Goal: Information Seeking & Learning: Find specific fact

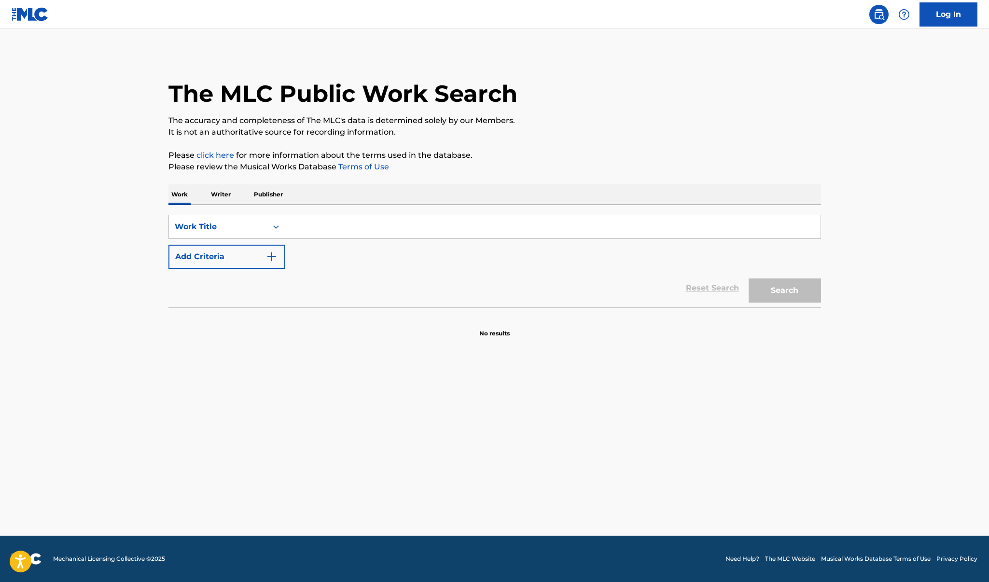
click at [363, 224] on input "Search Form" at bounding box center [552, 226] width 535 height 23
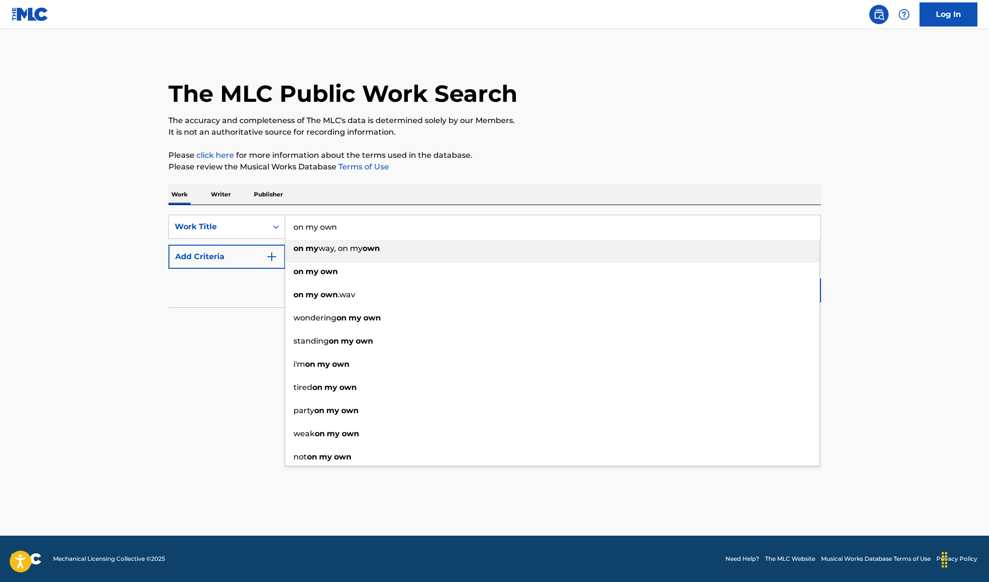
type input "on my own"
click at [199, 255] on button "Add Criteria" at bounding box center [226, 257] width 117 height 24
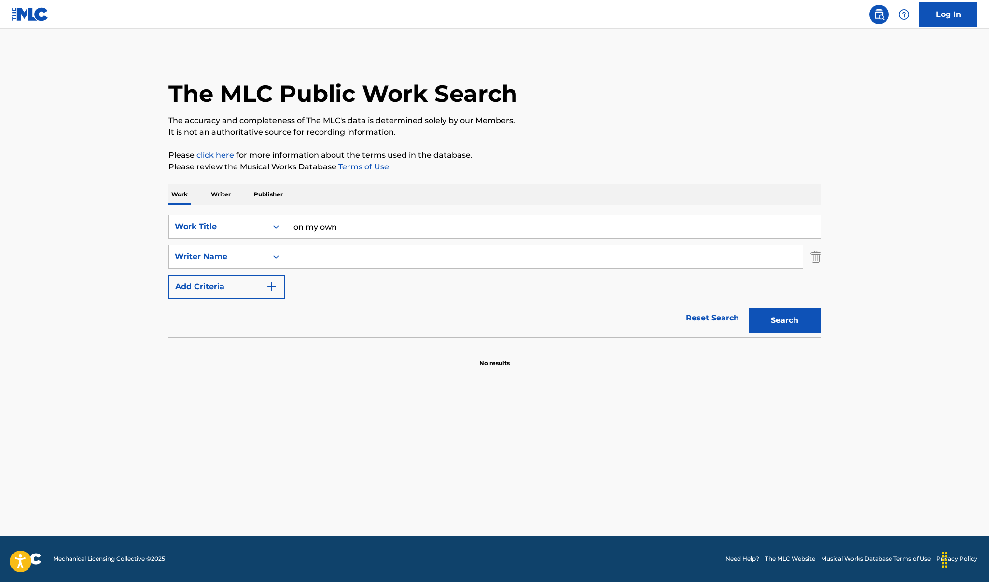
click at [295, 258] on input "Search Form" at bounding box center [544, 256] width 518 height 23
type input "[PERSON_NAME]"
click at [785, 321] on button "Search" at bounding box center [785, 321] width 72 height 24
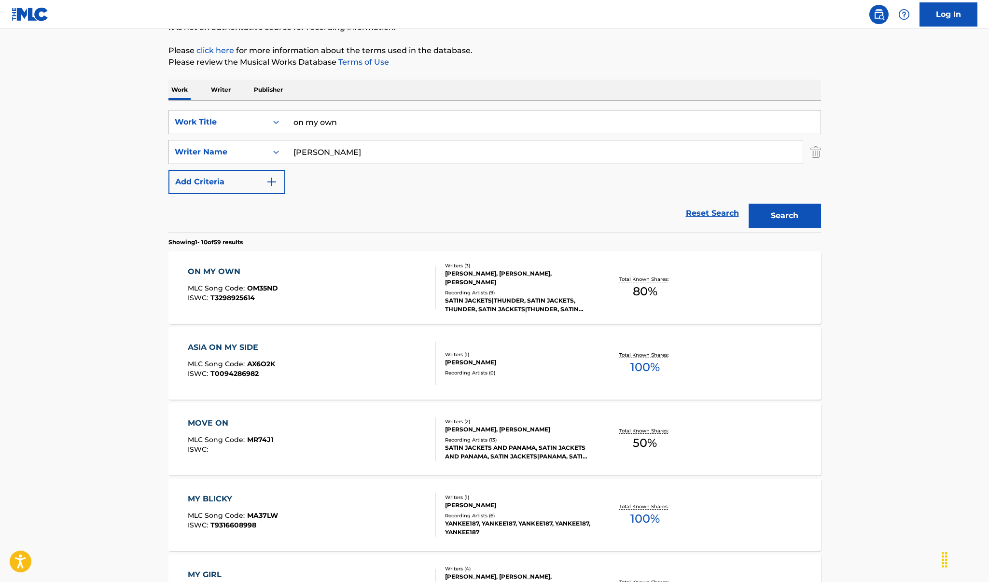
scroll to position [105, 0]
click at [228, 270] on div "ON MY OWN" at bounding box center [233, 272] width 90 height 12
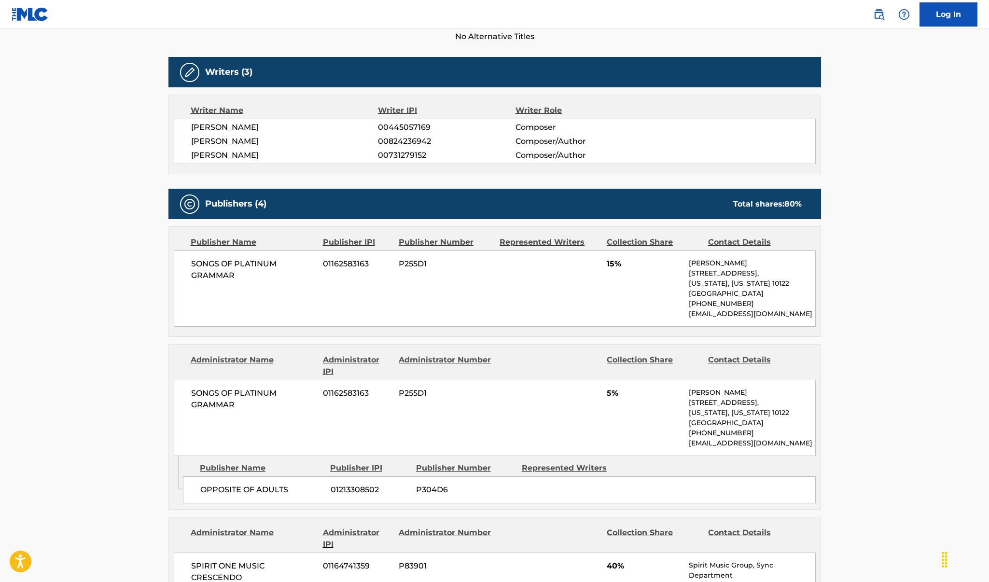
scroll to position [278, 0]
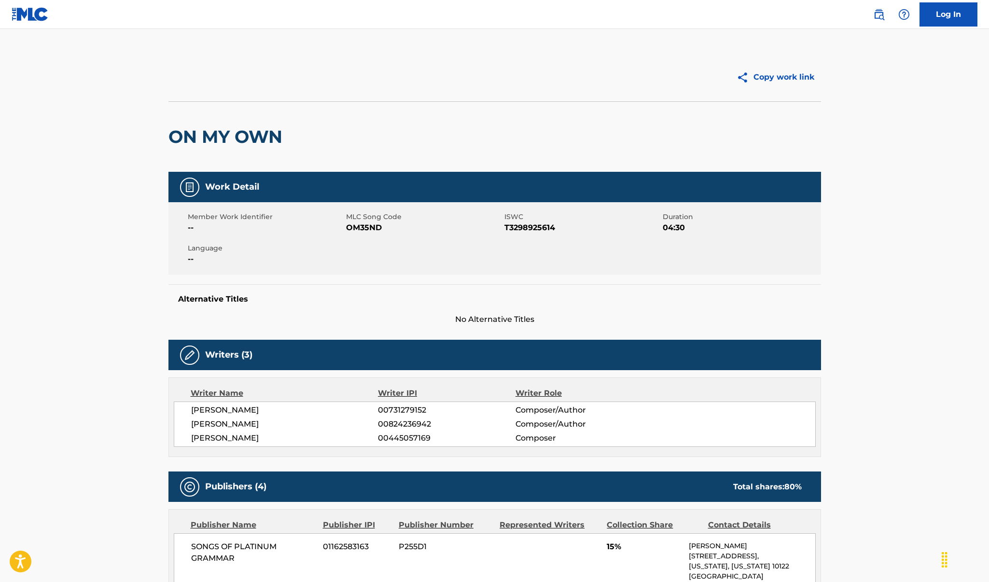
click at [42, 9] on img at bounding box center [30, 14] width 37 height 14
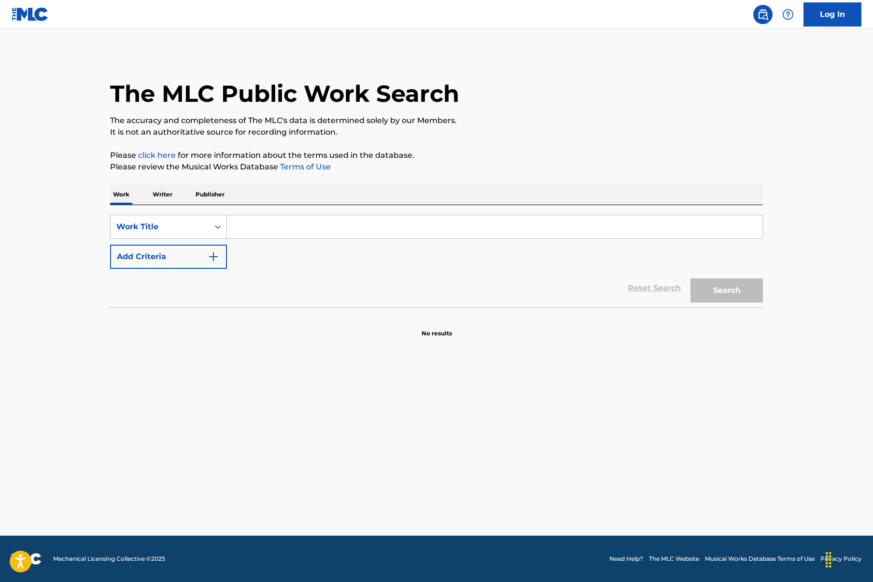
click at [271, 233] on input "Search Form" at bounding box center [494, 226] width 535 height 23
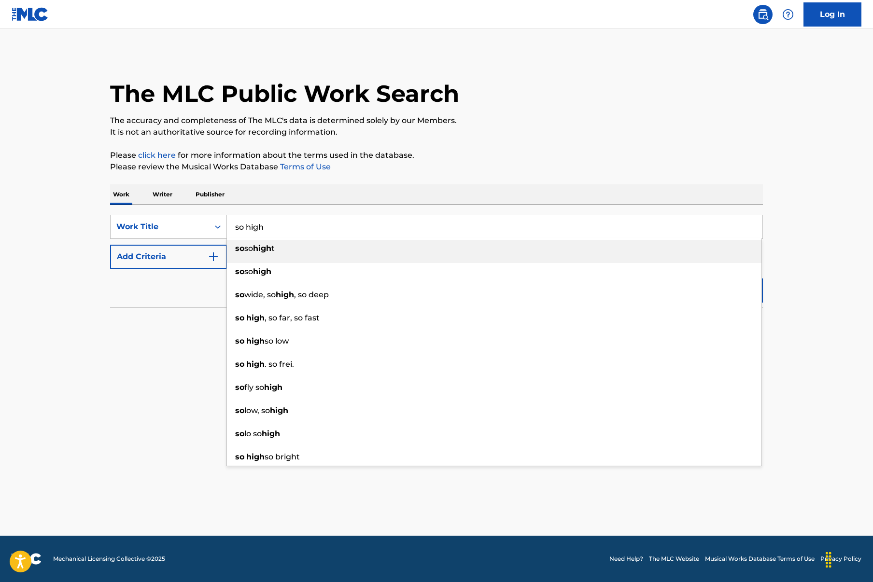
type input "so high"
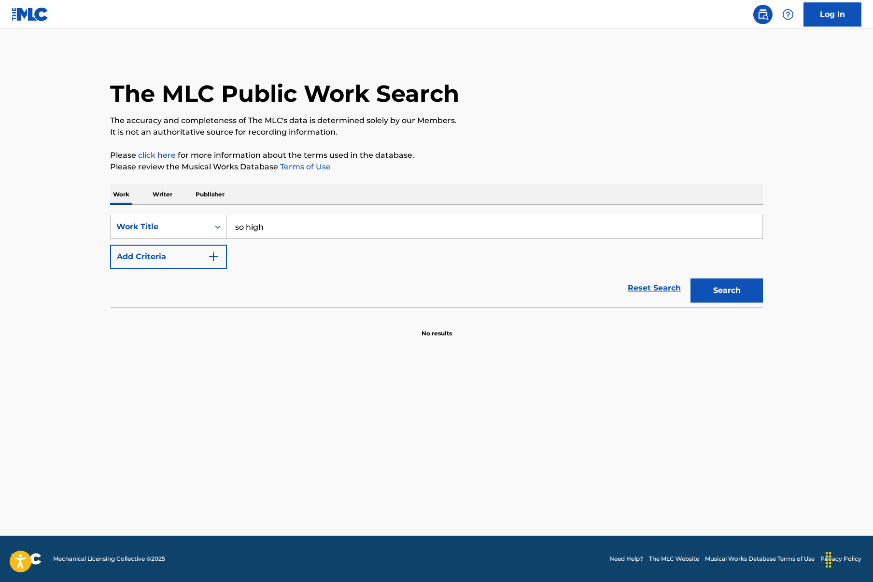
click at [195, 252] on button "Add Criteria" at bounding box center [168, 257] width 117 height 24
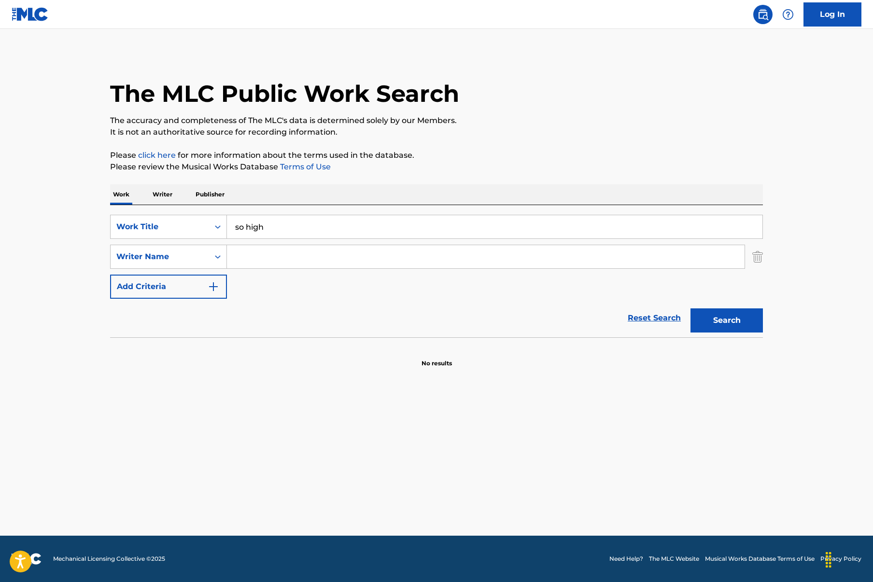
click at [270, 254] on input "Search Form" at bounding box center [486, 256] width 518 height 23
type input "[PERSON_NAME]"
click at [727, 321] on button "Search" at bounding box center [726, 321] width 72 height 24
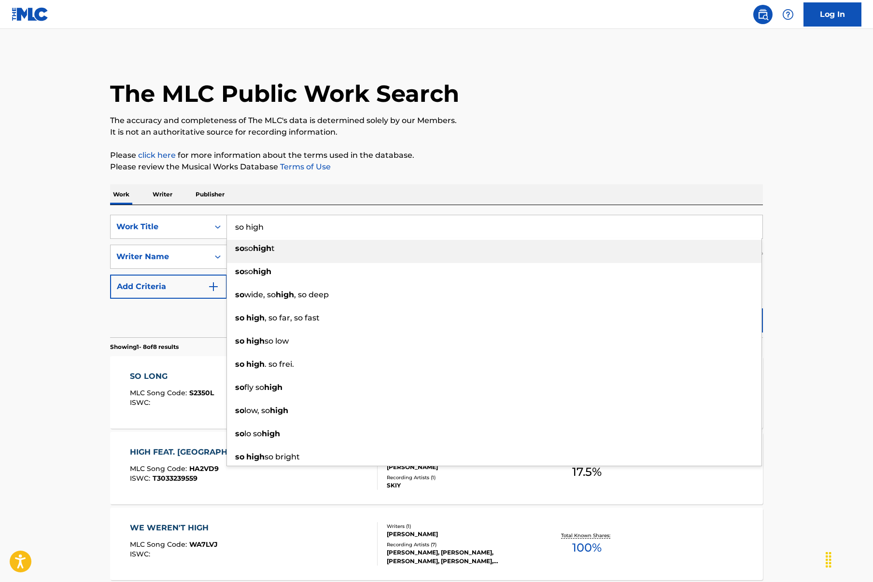
drag, startPoint x: 235, startPoint y: 225, endPoint x: 364, endPoint y: 242, distance: 130.1
click at [364, 239] on div "so high so so high t so so high so wide, so high , so deep so high , so far, so…" at bounding box center [494, 226] width 535 height 23
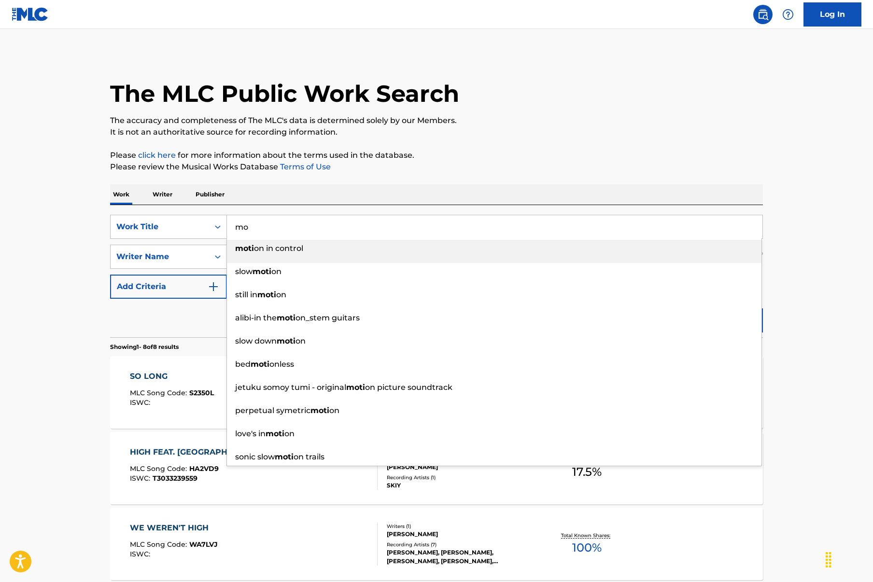
type input "m"
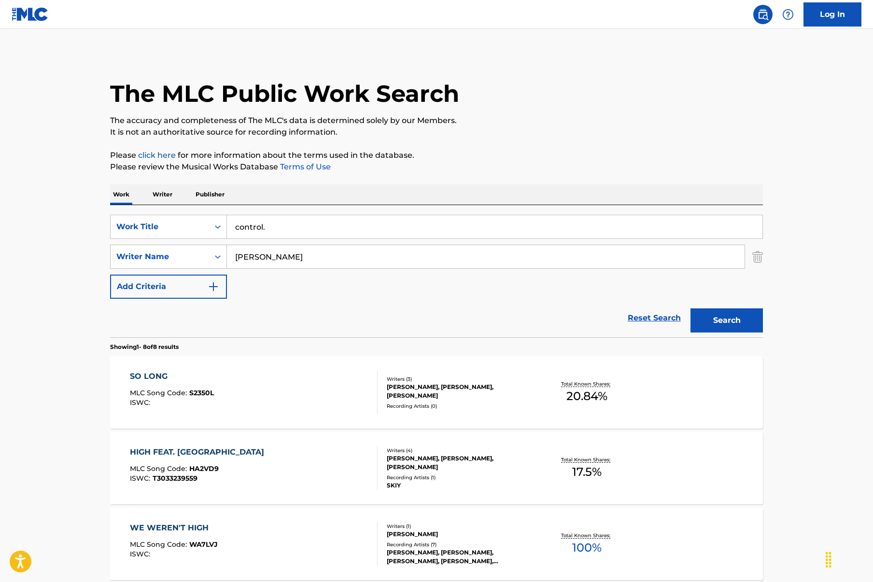
click at [727, 321] on button "Search" at bounding box center [726, 321] width 72 height 24
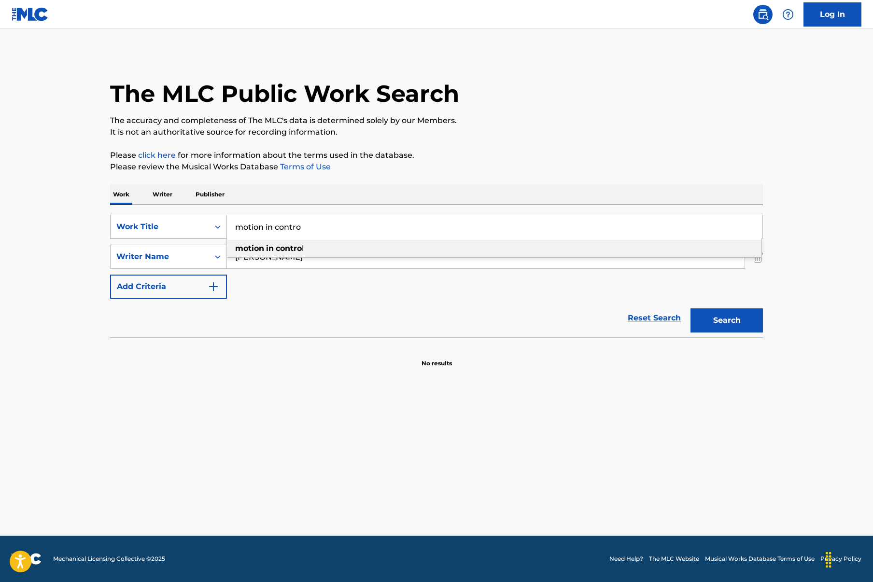
drag, startPoint x: 260, startPoint y: 227, endPoint x: 223, endPoint y: 228, distance: 37.2
click at [223, 228] on div "SearchWithCriteria86a1d1c9-2cc4-4794-a98b-87241518cdf2 Work Title motion in con…" at bounding box center [436, 227] width 653 height 24
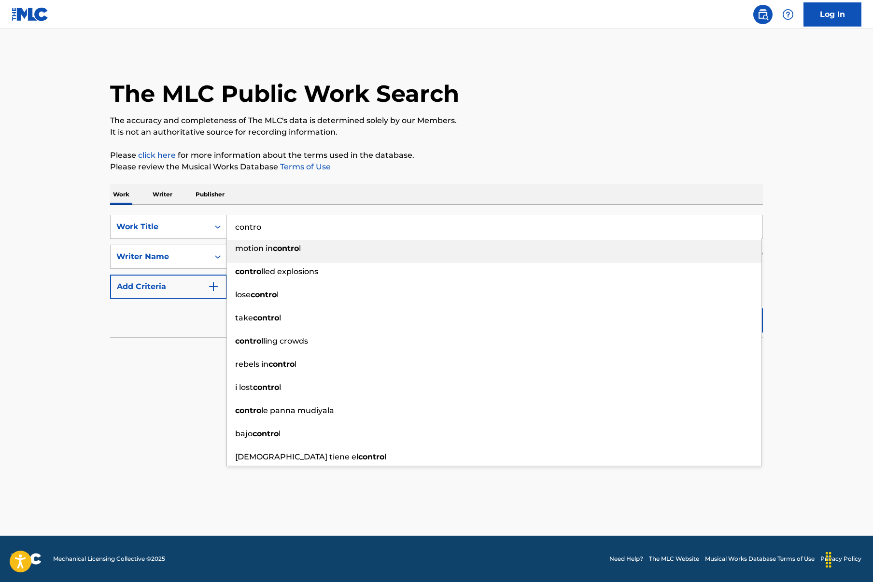
click at [266, 228] on input "contro" at bounding box center [494, 226] width 535 height 23
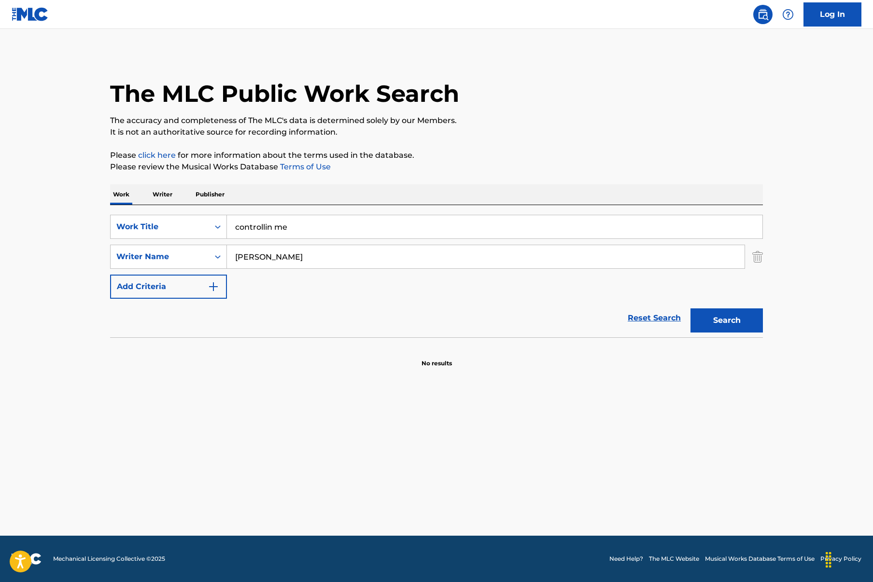
click at [239, 225] on input "controllin me" at bounding box center [494, 226] width 535 height 23
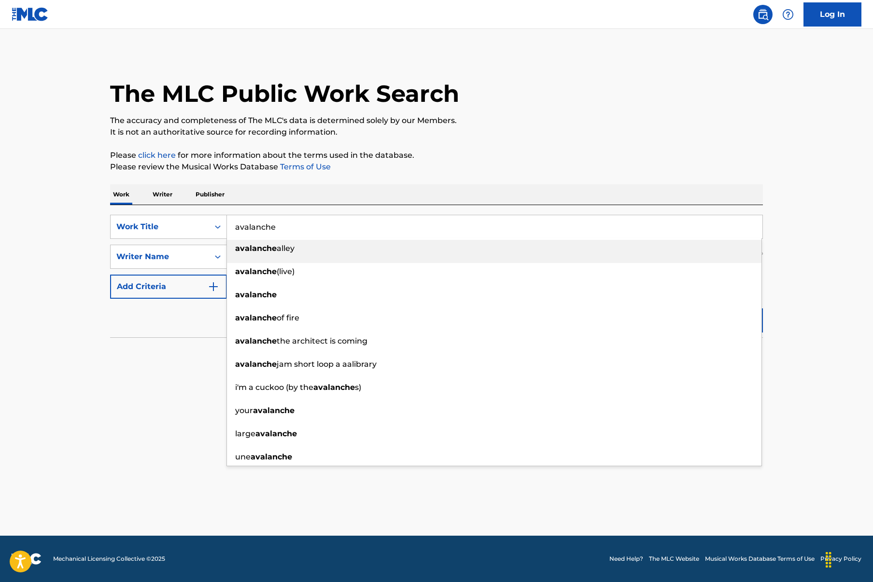
type input "avalanche"
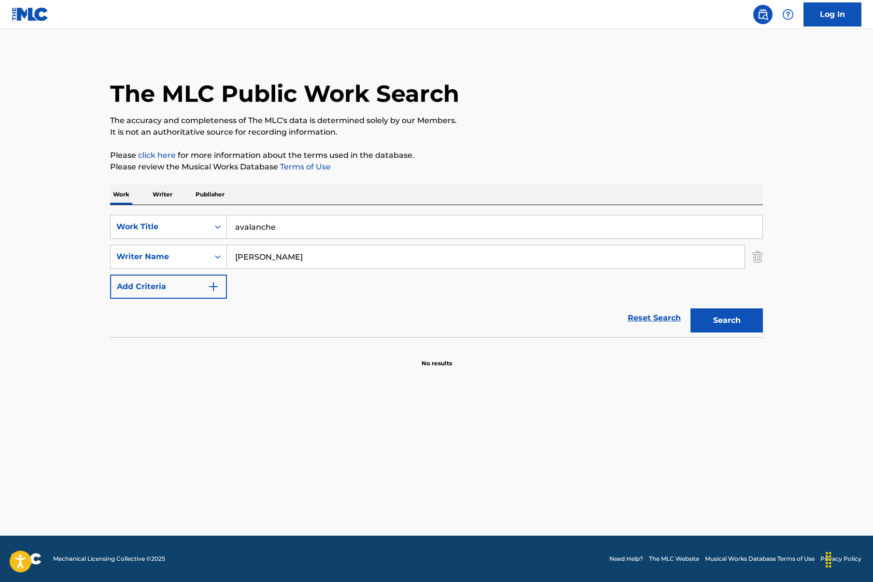
click at [60, 243] on main "The MLC Public Work Search The accuracy and completeness of The MLC's data is d…" at bounding box center [436, 282] width 873 height 507
click at [732, 328] on button "Search" at bounding box center [726, 321] width 72 height 24
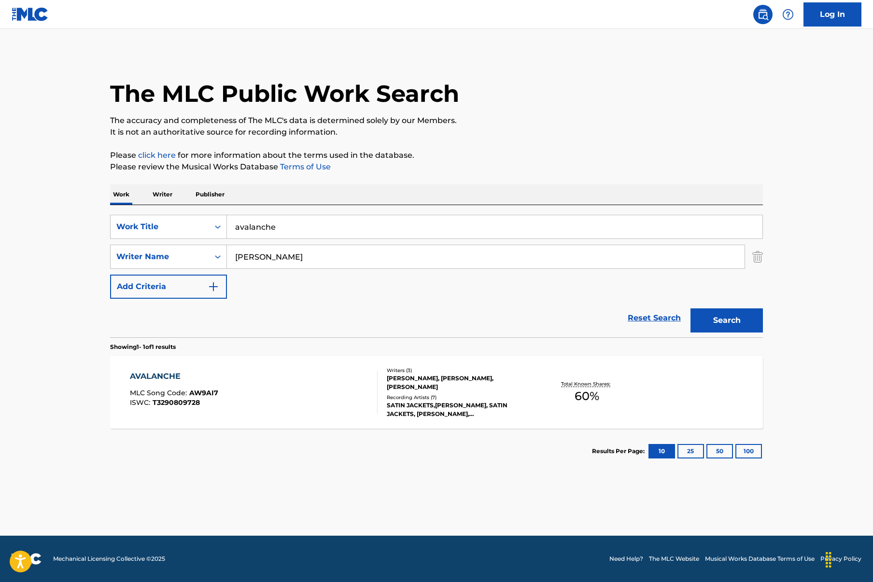
click at [164, 378] on div "AVALANCHE" at bounding box center [174, 377] width 88 height 12
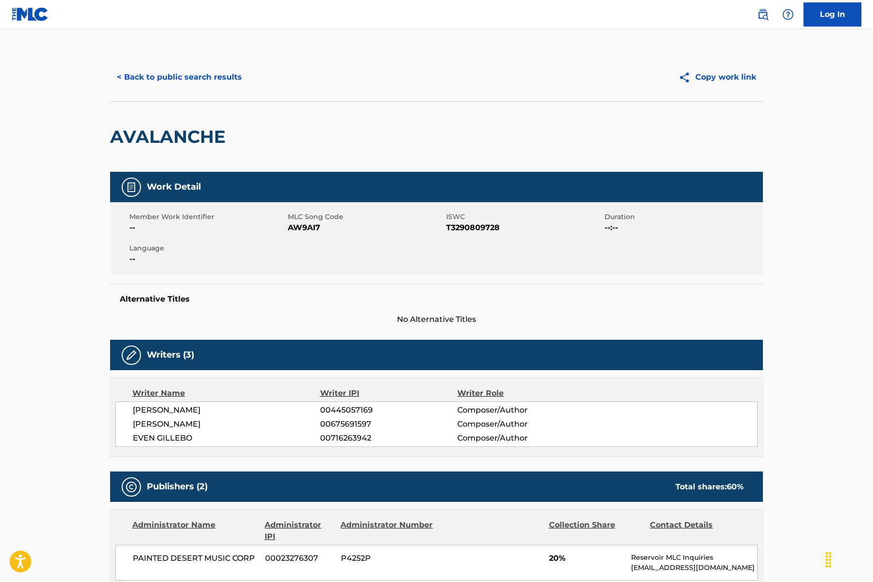
click at [214, 79] on button "< Back to public search results" at bounding box center [179, 77] width 139 height 24
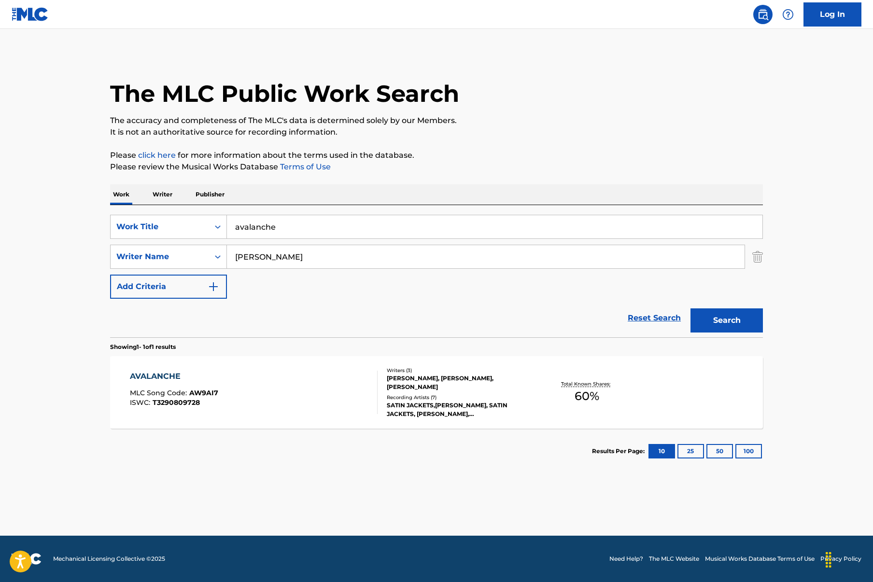
click at [754, 266] on img "Search Form" at bounding box center [757, 257] width 11 height 24
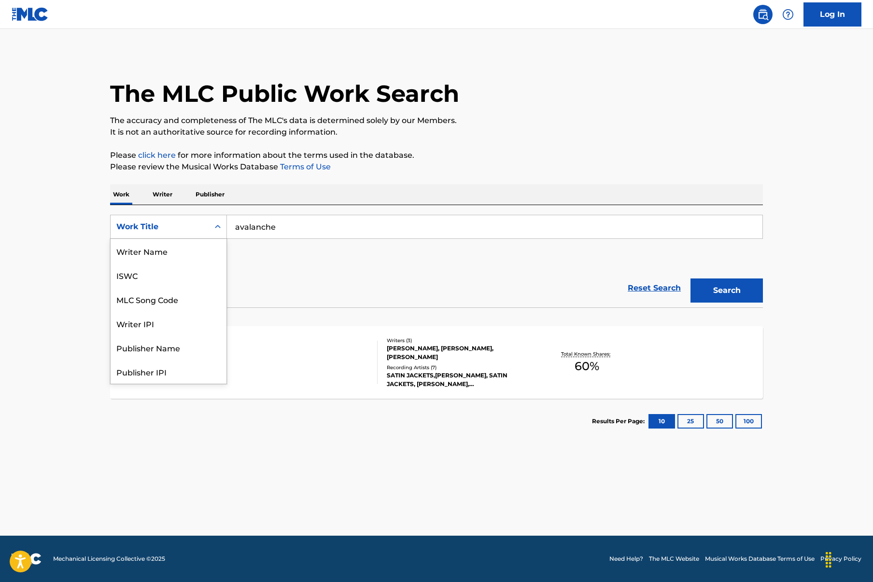
scroll to position [48, 0]
drag, startPoint x: 217, startPoint y: 231, endPoint x: 194, endPoint y: 274, distance: 48.4
click at [194, 239] on div "Writer IPI, 4 of 8. 8 results available. Use Up and Down to choose options, pre…" at bounding box center [168, 227] width 117 height 24
click at [189, 270] on div "Writer IPI" at bounding box center [169, 275] width 116 height 24
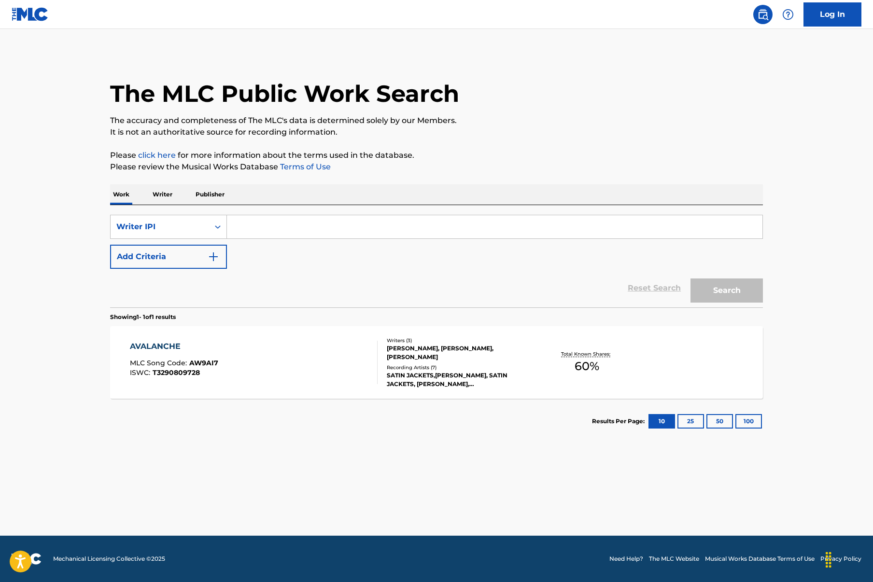
click at [254, 229] on input "Search Form" at bounding box center [494, 226] width 535 height 23
paste input "01026079186"
type input "01026079186"
click at [739, 298] on button "Search" at bounding box center [726, 291] width 72 height 24
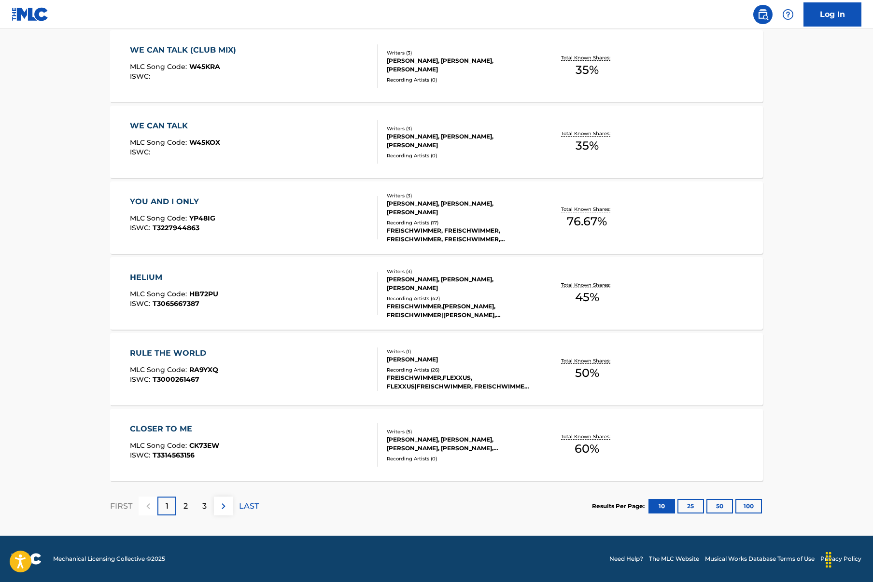
scroll to position [600, 0]
click at [185, 504] on p "2" at bounding box center [185, 507] width 4 height 12
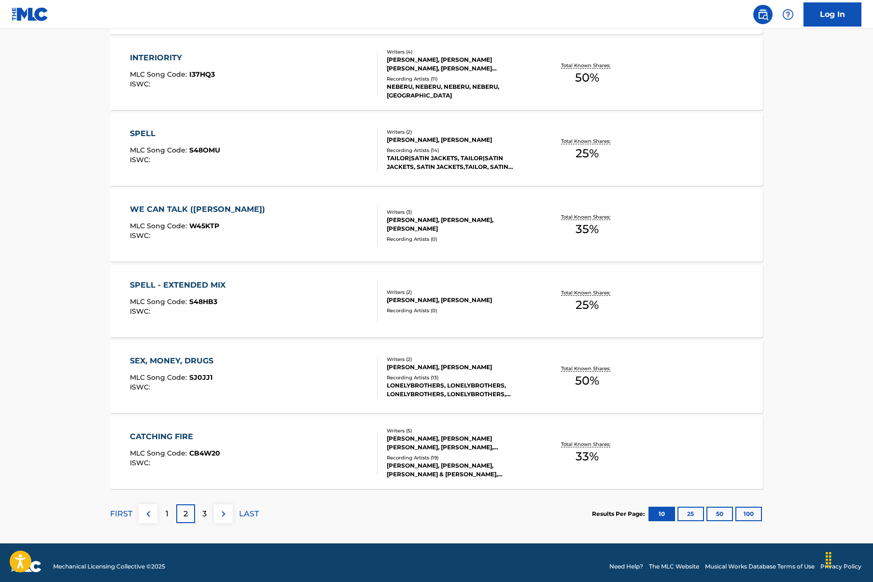
scroll to position [591, 0]
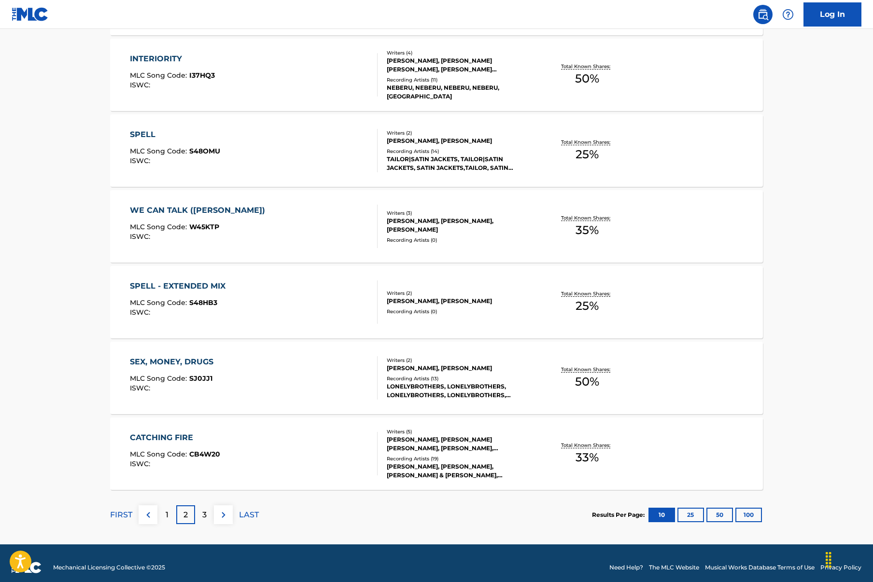
click at [207, 514] on div "3" at bounding box center [204, 514] width 19 height 19
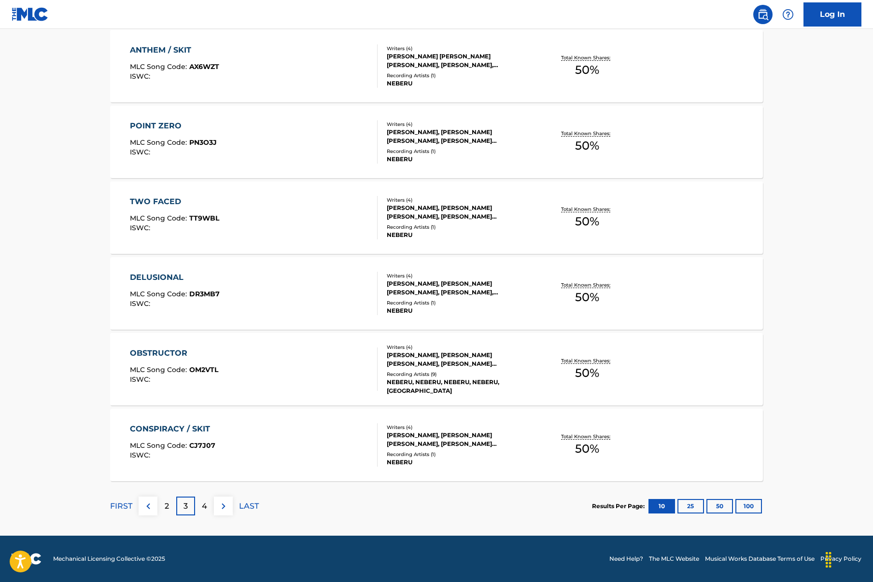
scroll to position [600, 0]
click at [203, 507] on p "4" at bounding box center [204, 507] width 5 height 12
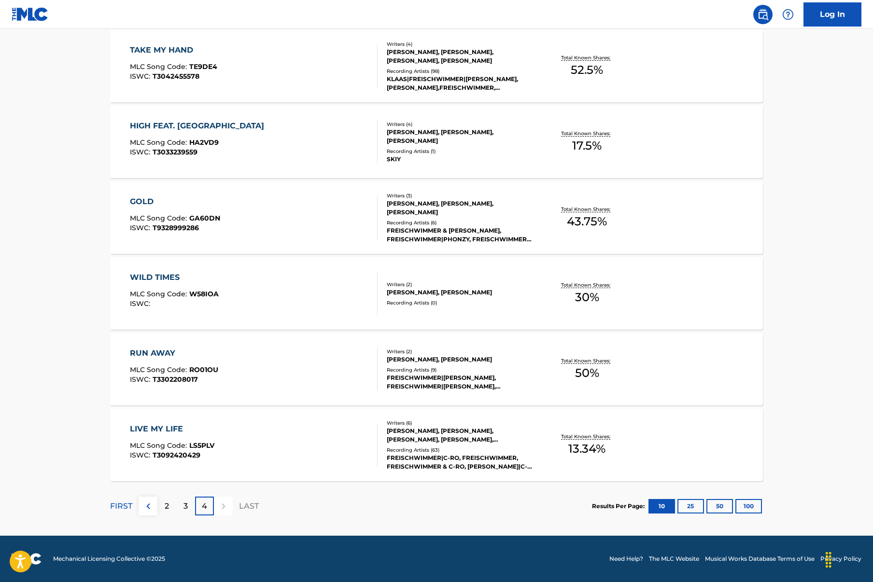
scroll to position [524, 0]
click at [248, 504] on p "LAST" at bounding box center [249, 507] width 20 height 12
click at [183, 505] on p "3" at bounding box center [185, 507] width 4 height 12
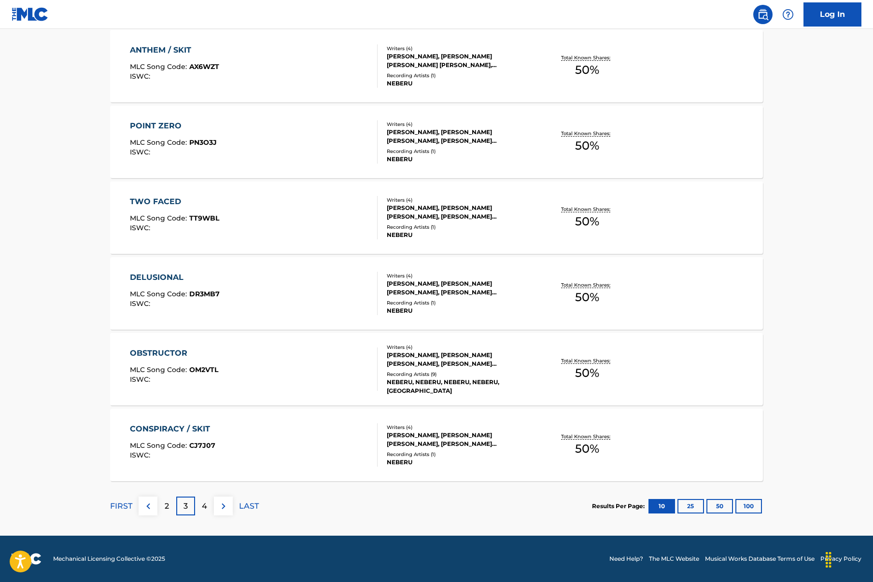
scroll to position [600, 0]
click at [161, 505] on div "2" at bounding box center [166, 506] width 19 height 19
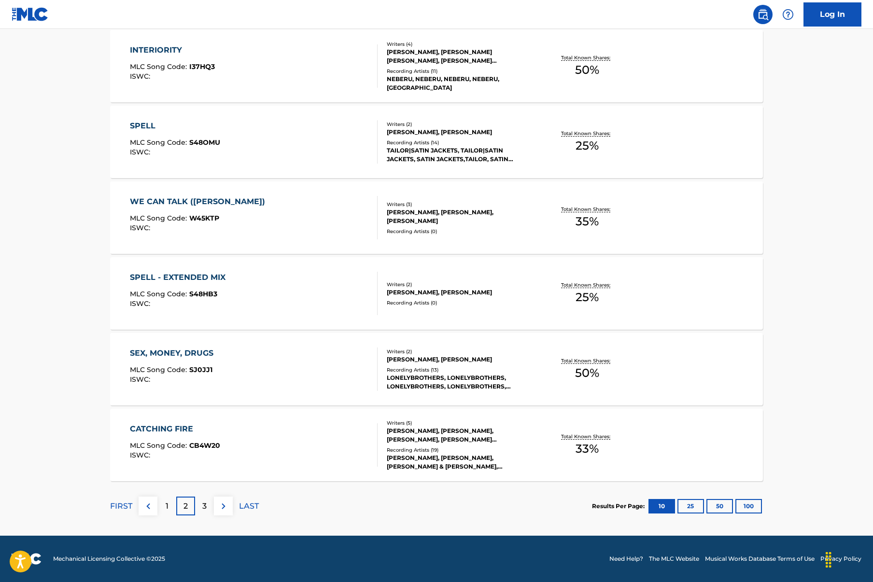
click at [162, 508] on div "1" at bounding box center [166, 506] width 19 height 19
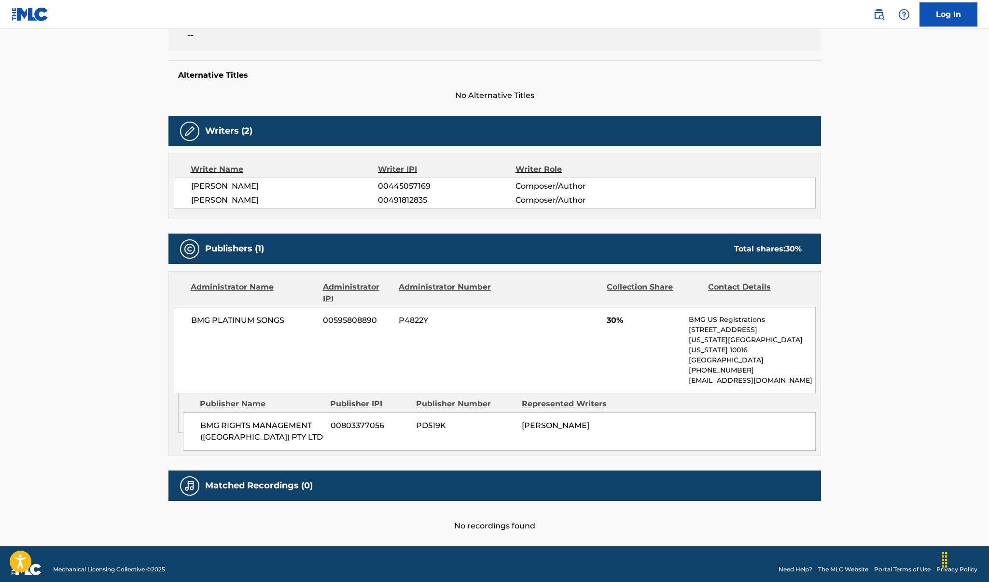
scroll to position [223, 0]
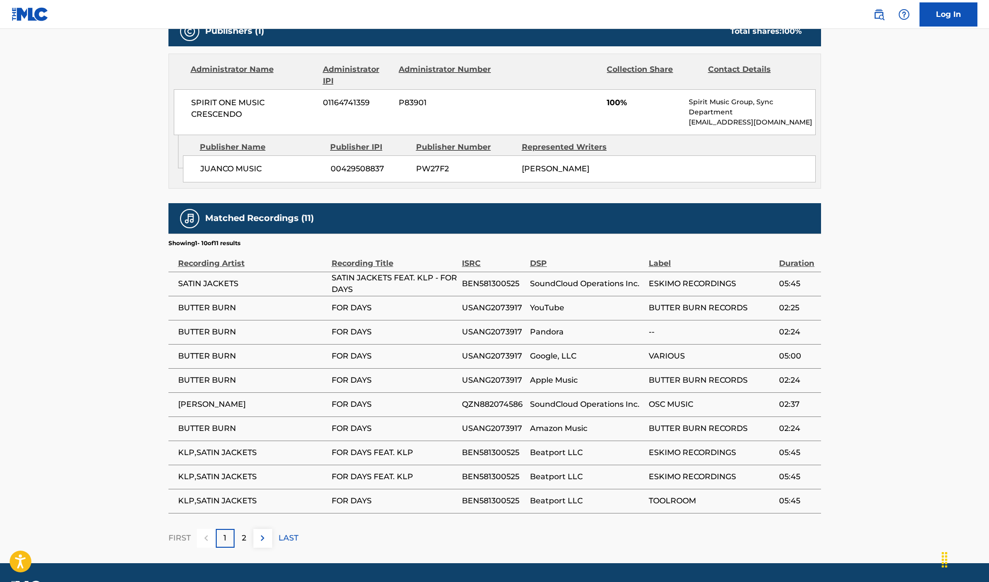
scroll to position [447, 0]
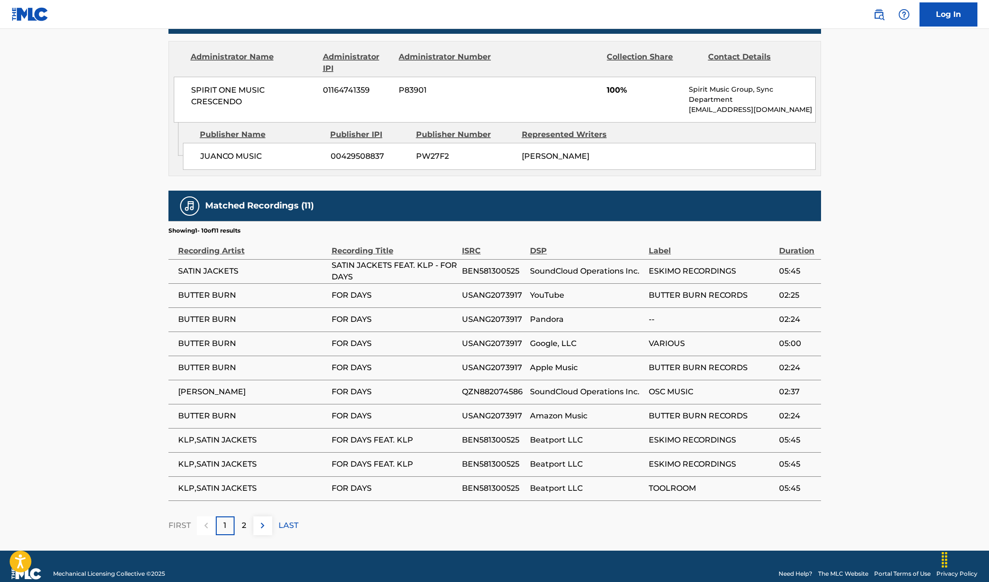
click at [242, 524] on p "2" at bounding box center [244, 526] width 4 height 12
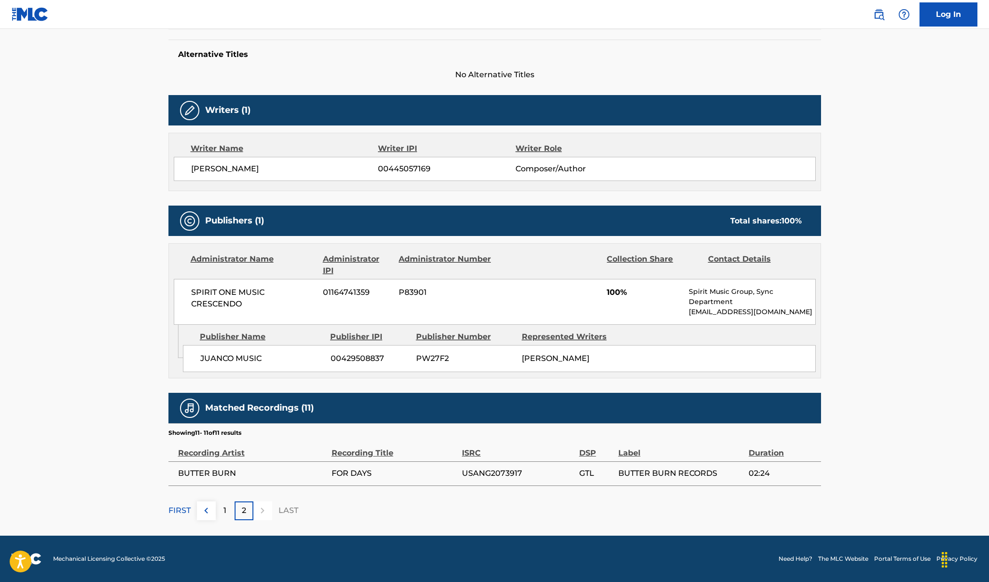
scroll to position [244, 0]
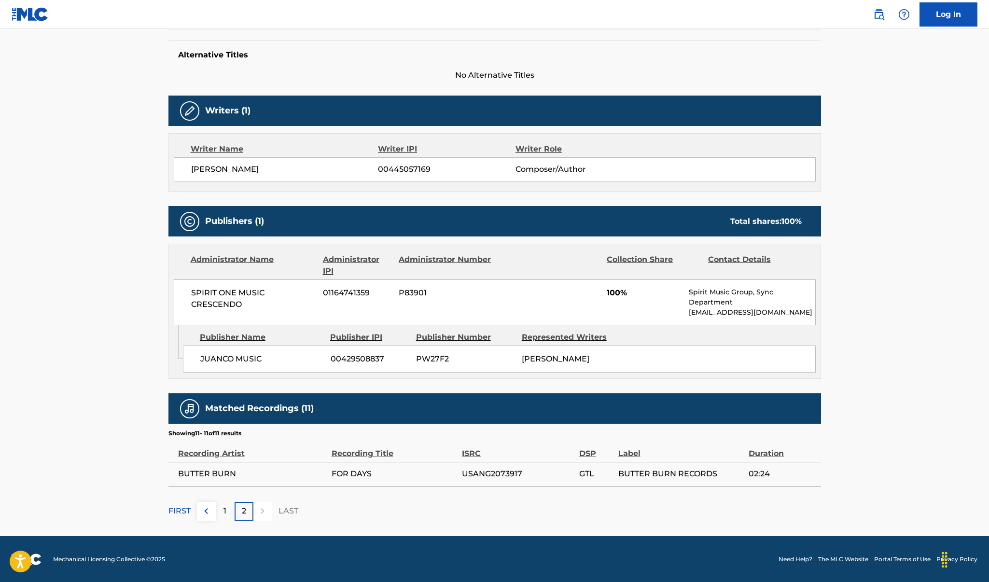
click at [224, 512] on p "1" at bounding box center [225, 511] width 3 height 12
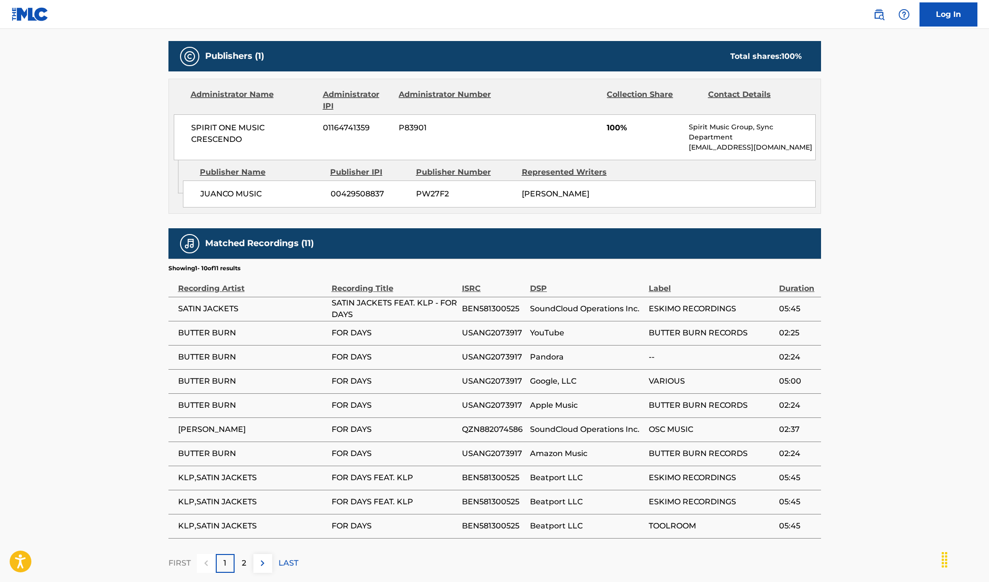
scroll to position [406, 0]
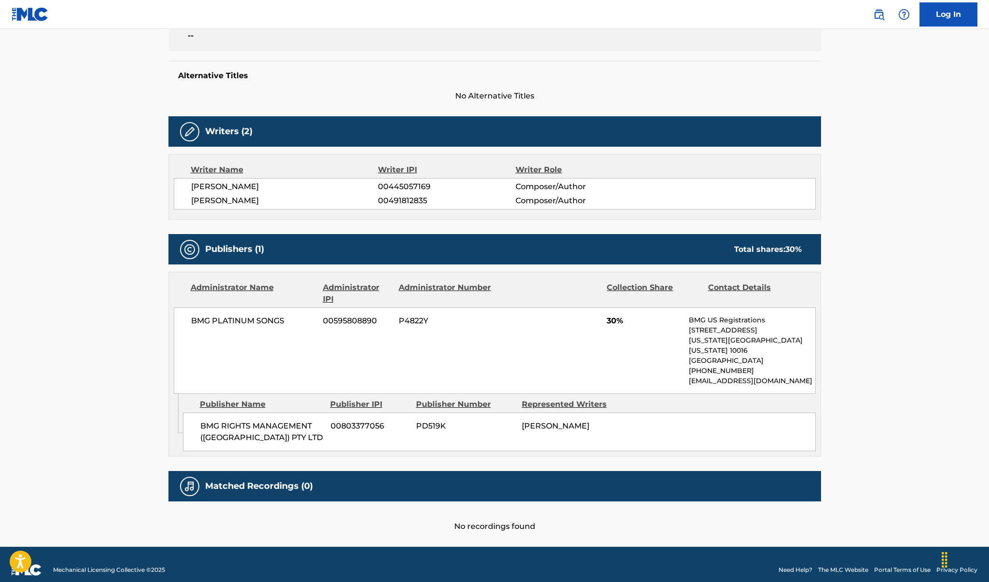
scroll to position [223, 0]
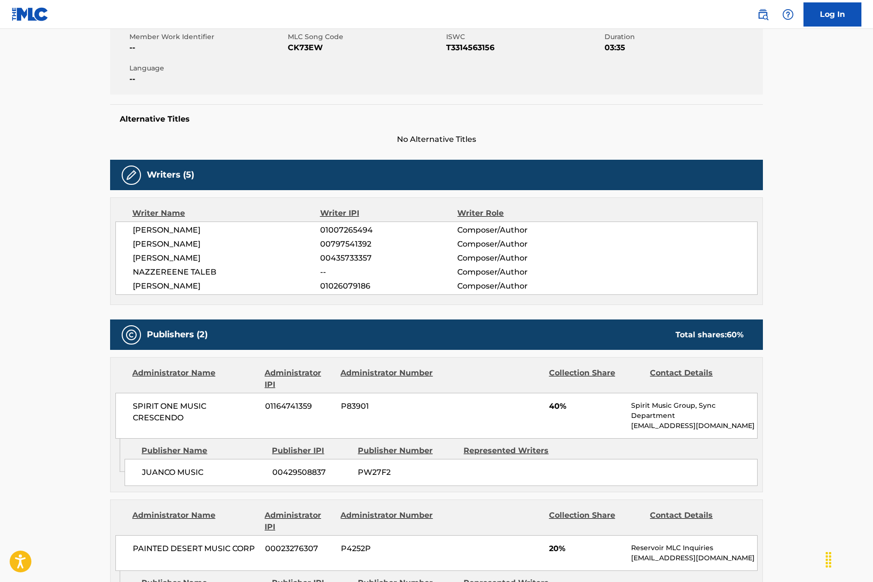
scroll to position [200, 0]
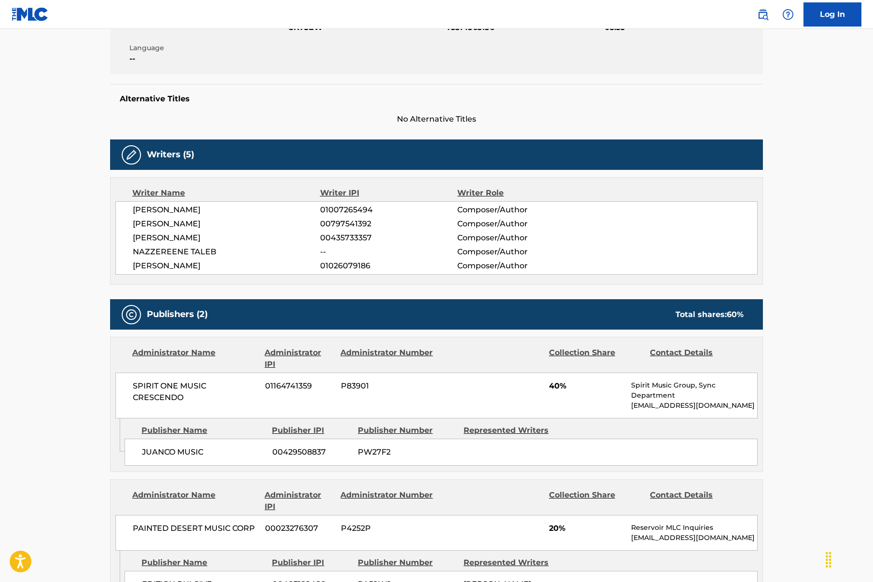
click at [334, 263] on span "01026079186" at bounding box center [388, 266] width 137 height 12
copy span "01026079186"
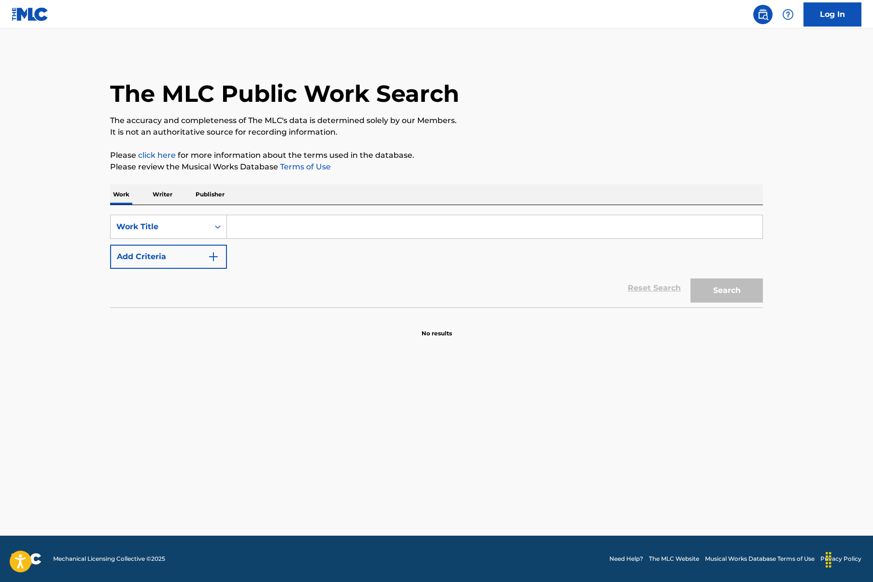
click at [257, 227] on input "Search Form" at bounding box center [494, 226] width 535 height 23
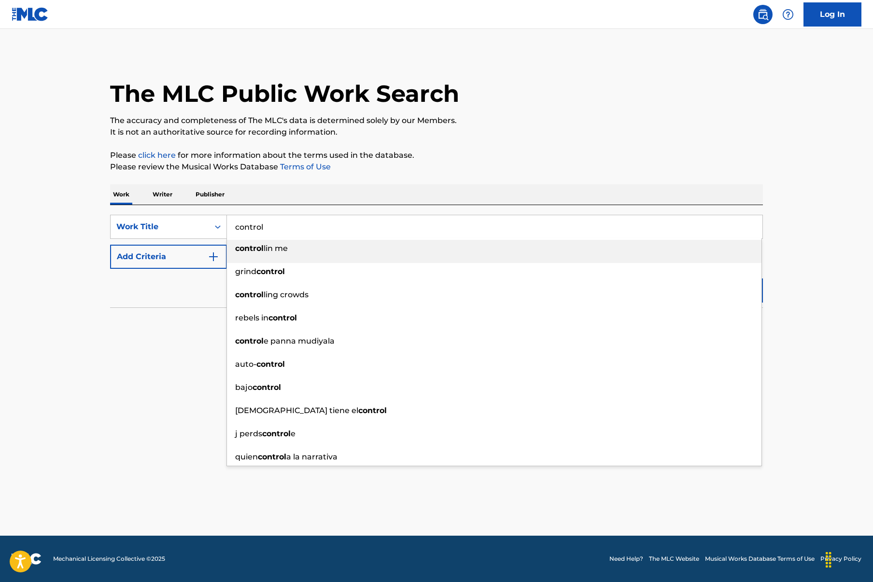
type input "control"
click at [152, 264] on button "Add Criteria" at bounding box center [168, 257] width 117 height 24
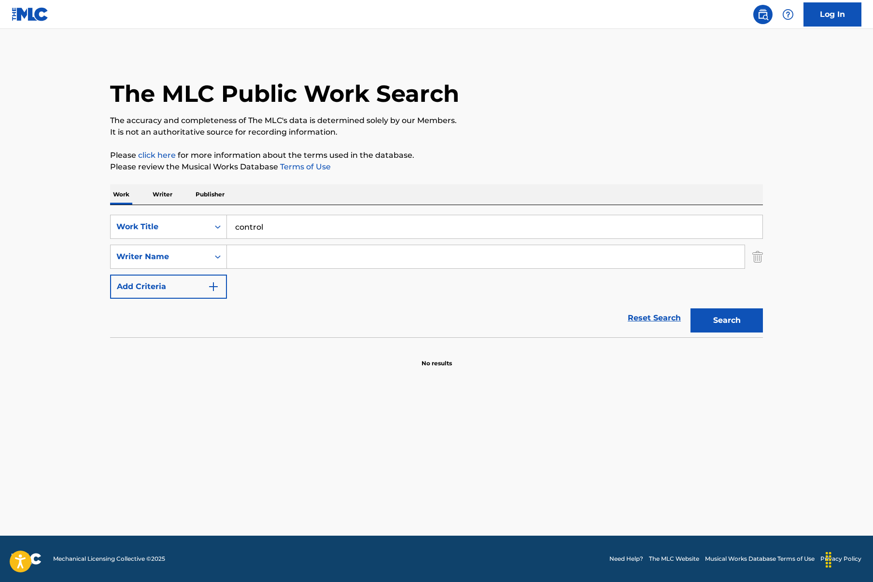
click at [283, 262] on input "Search Form" at bounding box center [486, 256] width 518 height 23
type input "[PERSON_NAME]"
click at [715, 319] on button "Search" at bounding box center [726, 321] width 72 height 24
click at [245, 230] on input "control" at bounding box center [494, 226] width 535 height 23
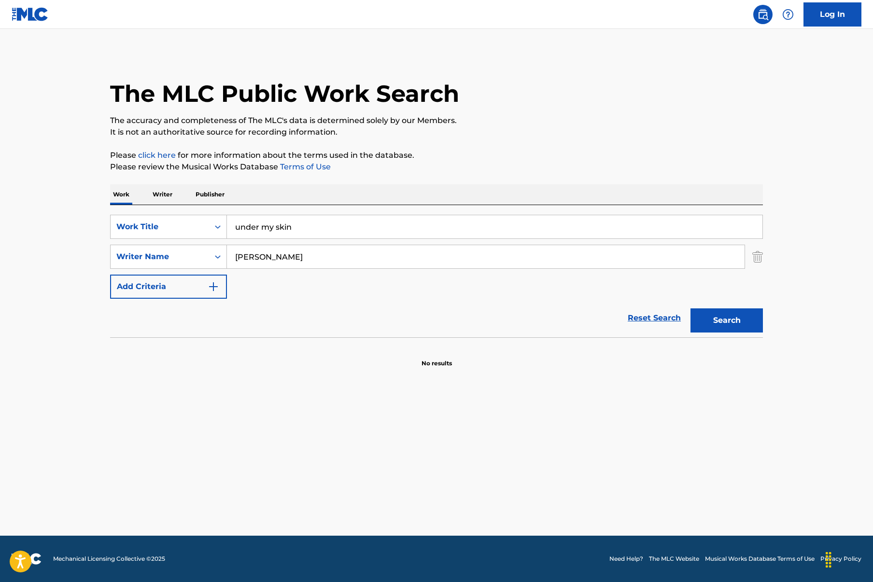
type input "under my skin"
click at [738, 323] on button "Search" at bounding box center [726, 321] width 72 height 24
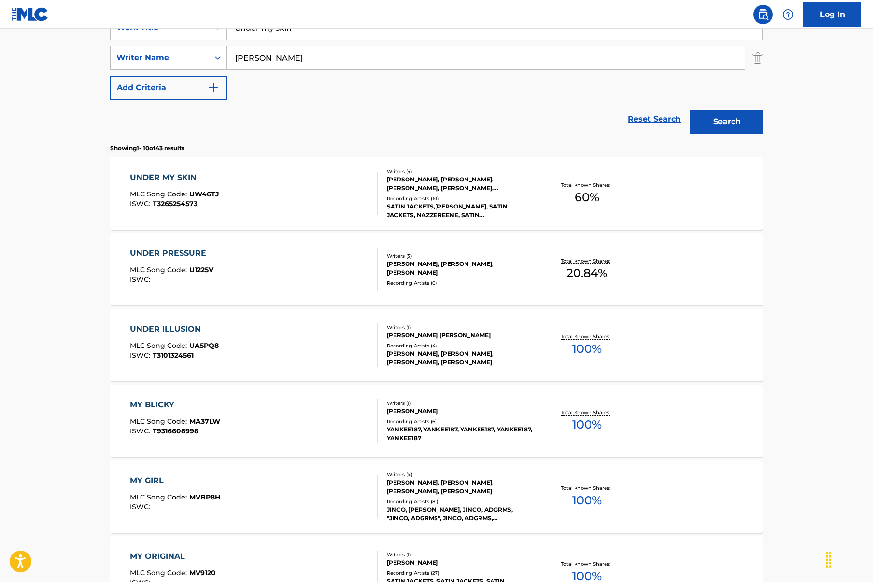
scroll to position [197, 0]
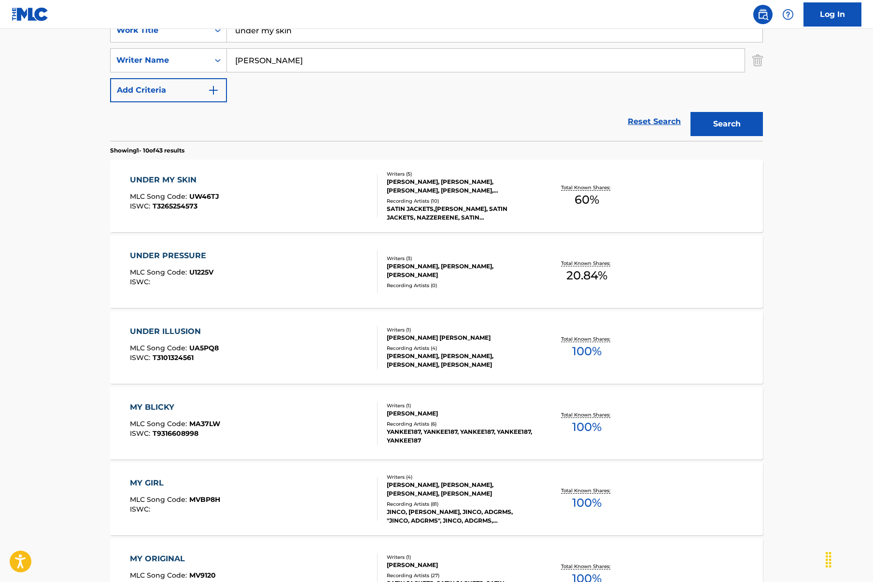
click at [184, 175] on div "UNDER MY SKIN" at bounding box center [174, 180] width 89 height 12
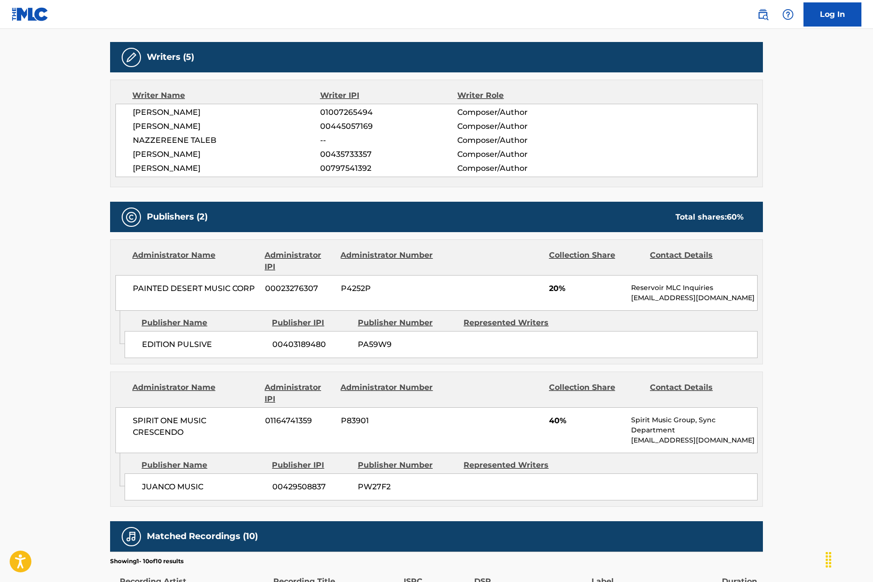
scroll to position [300, 0]
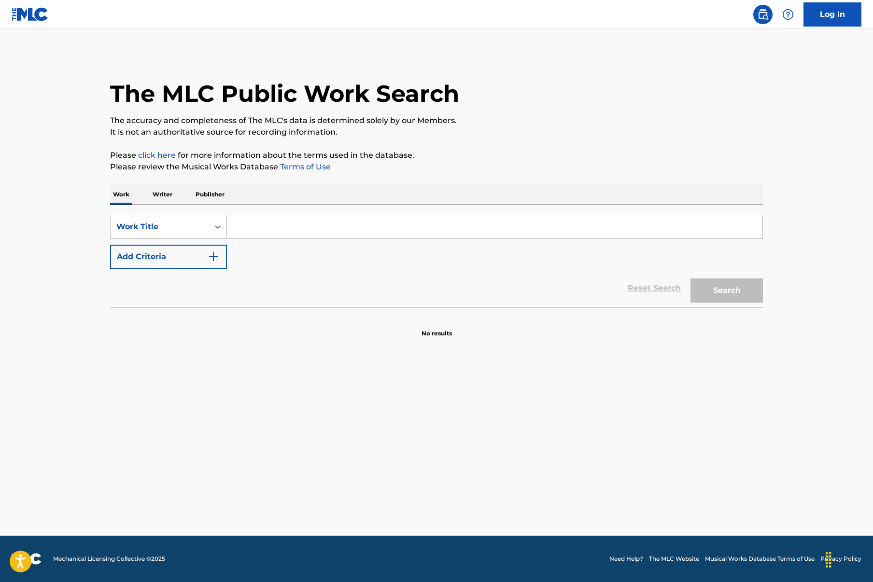
click at [274, 227] on input "Search Form" at bounding box center [494, 226] width 535 height 23
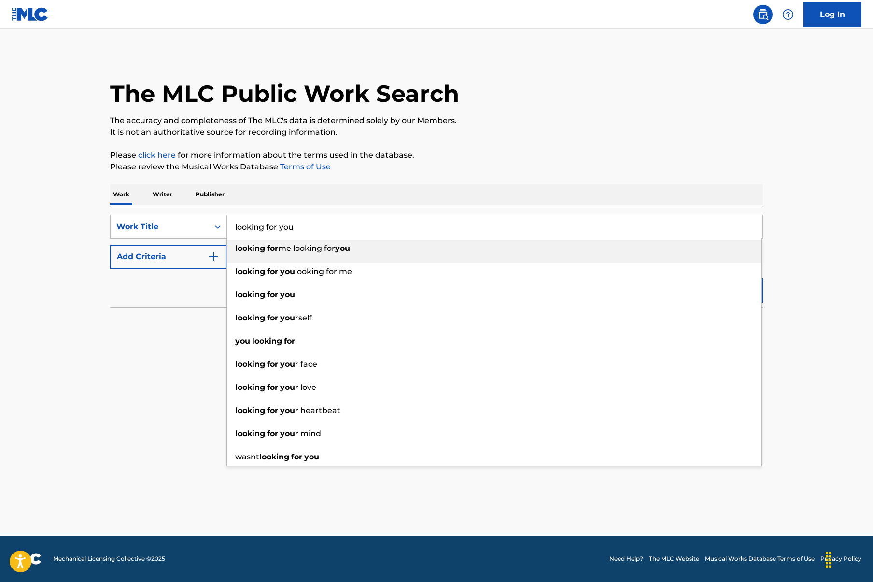
type input "looking for you"
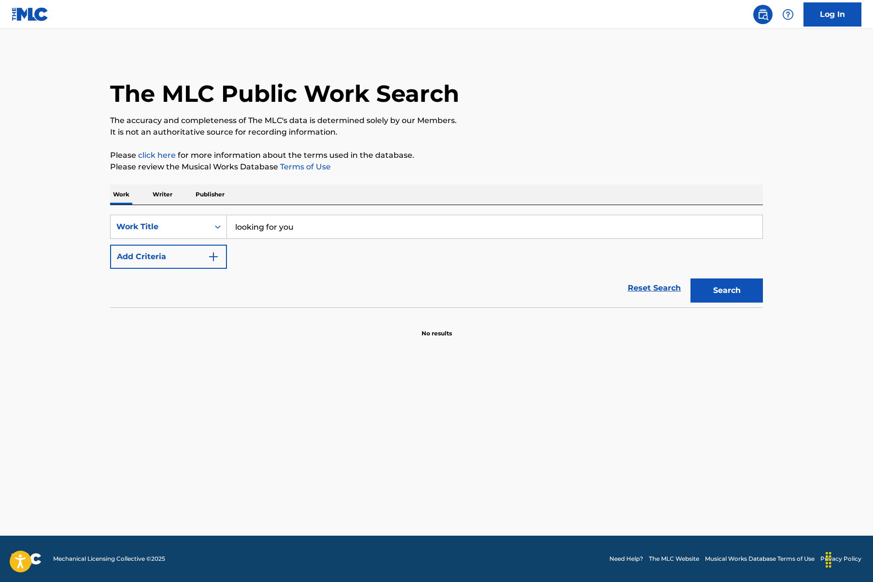
click at [155, 256] on button "Add Criteria" at bounding box center [168, 257] width 117 height 24
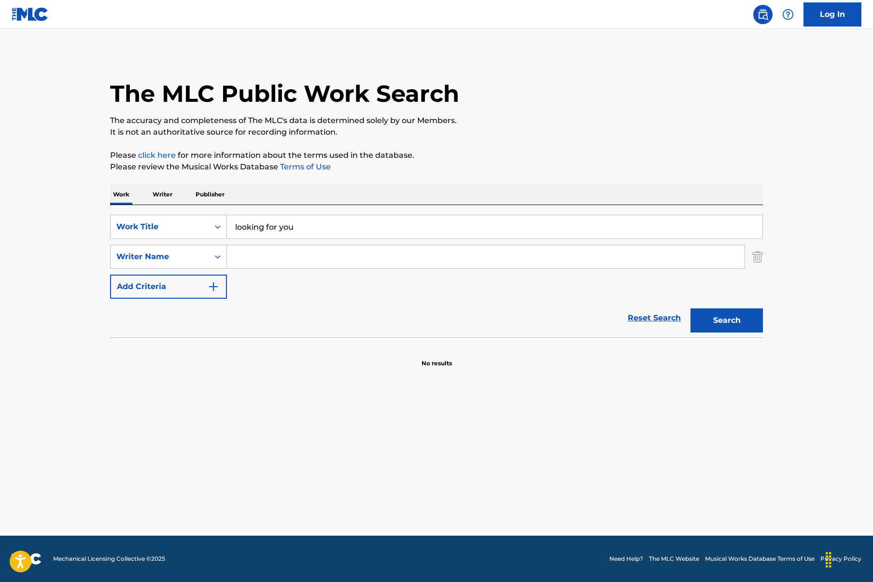
click at [249, 258] on input "Search Form" at bounding box center [486, 256] width 518 height 23
type input "[PERSON_NAME]"
click at [742, 326] on button "Search" at bounding box center [726, 321] width 72 height 24
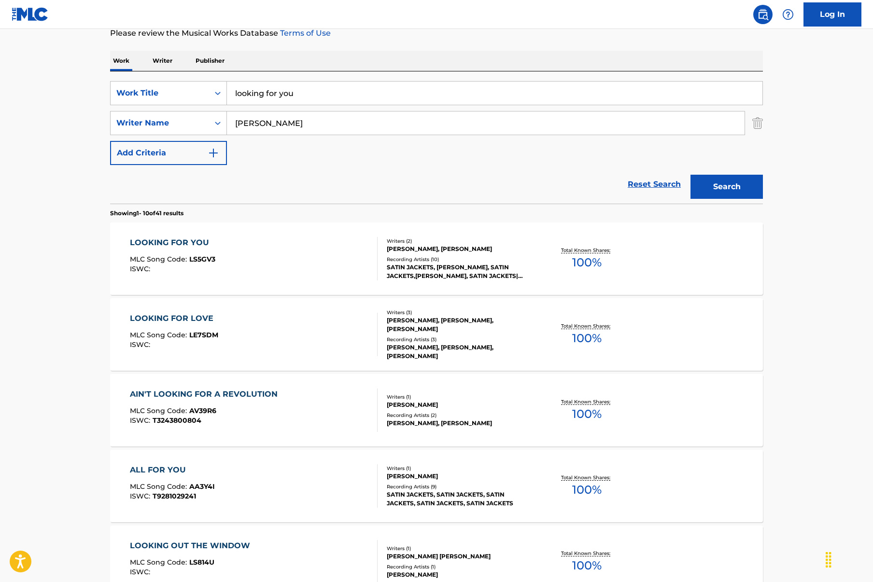
scroll to position [139, 0]
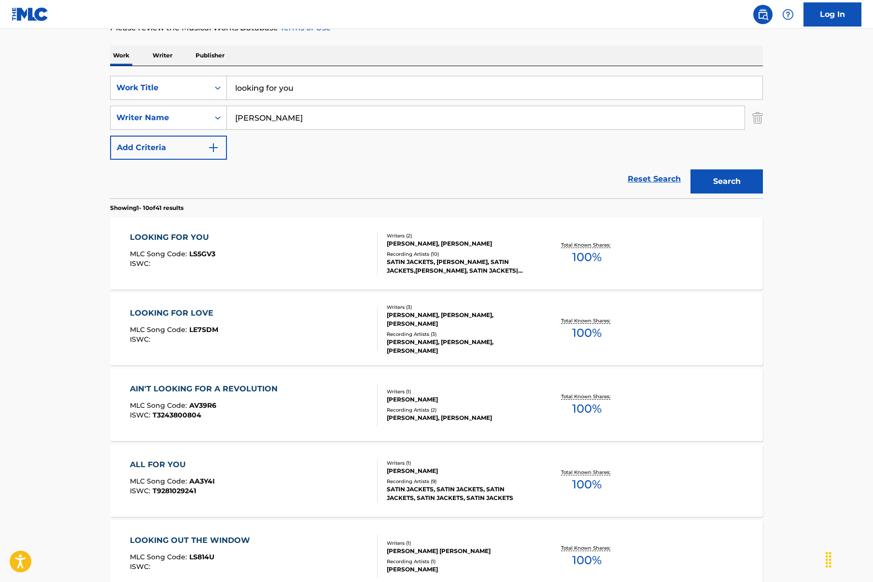
click at [168, 236] on div "LOOKING FOR YOU" at bounding box center [172, 238] width 85 height 12
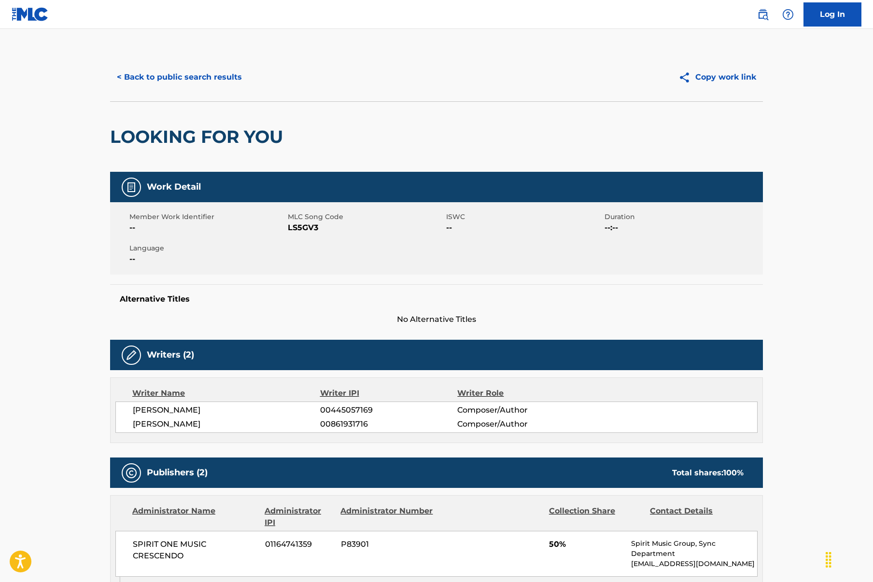
click at [154, 73] on button "< Back to public search results" at bounding box center [179, 77] width 139 height 24
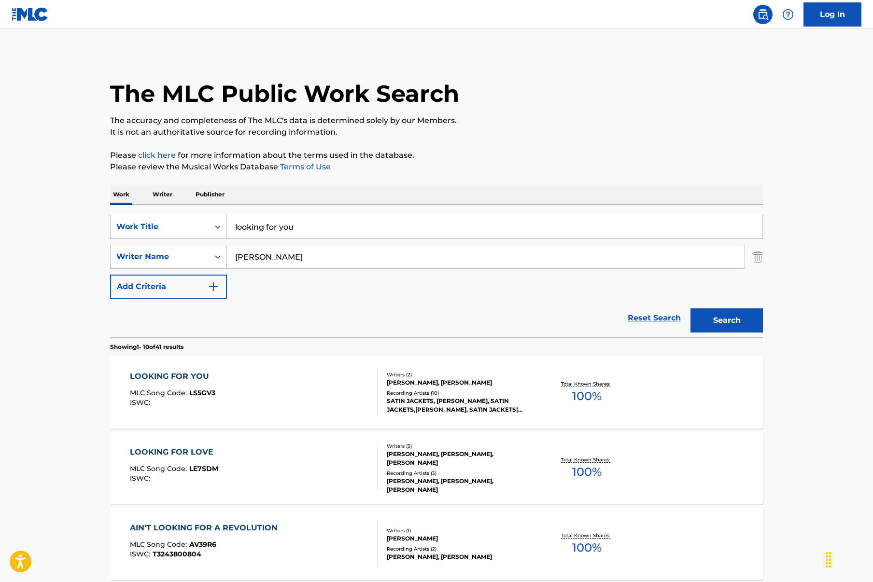
scroll to position [139, 0]
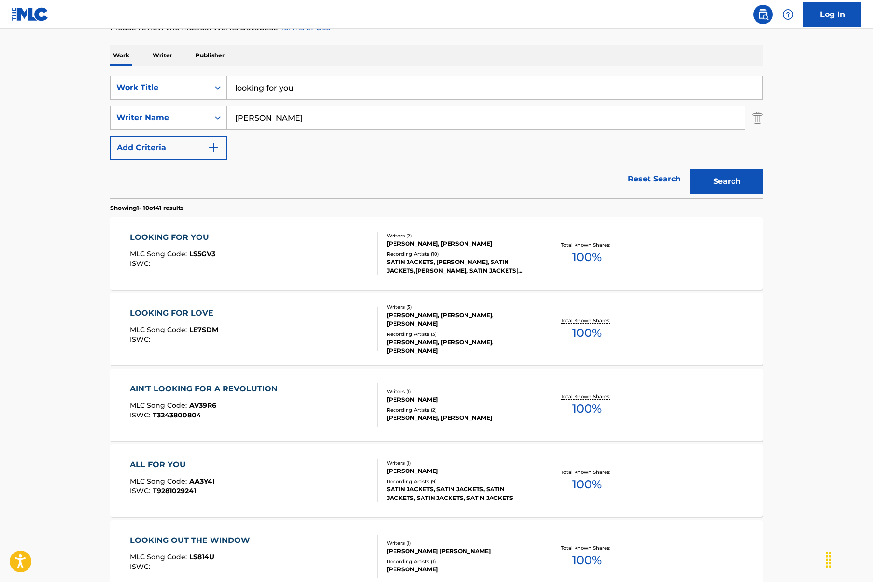
click at [256, 86] on input "looking for you" at bounding box center [494, 87] width 535 height 23
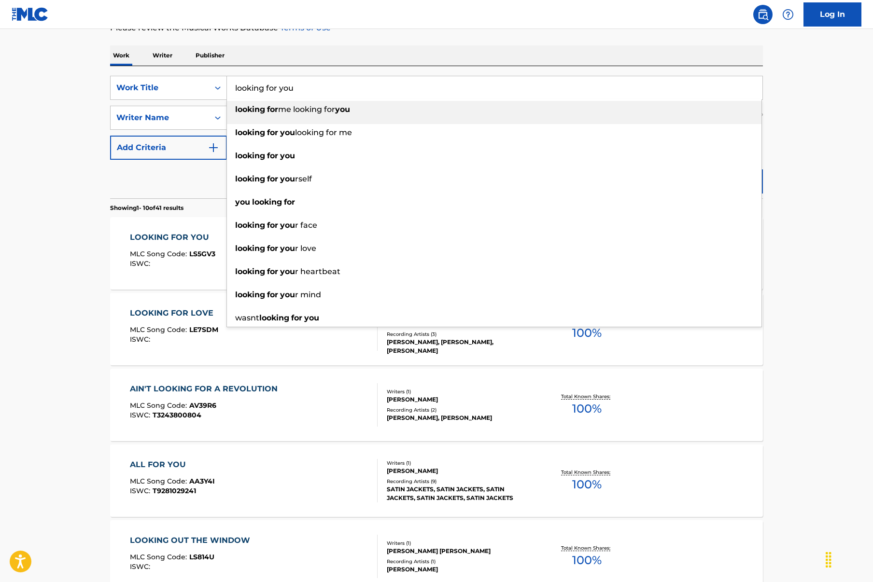
click at [256, 86] on input "looking for you" at bounding box center [494, 87] width 535 height 23
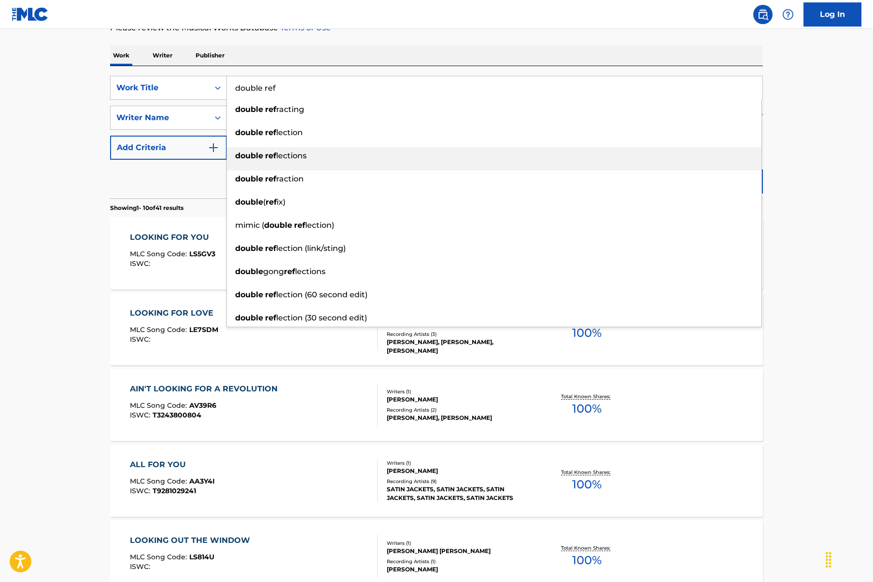
click at [276, 165] on li "double ref lections" at bounding box center [494, 158] width 534 height 23
type input "double reflections"
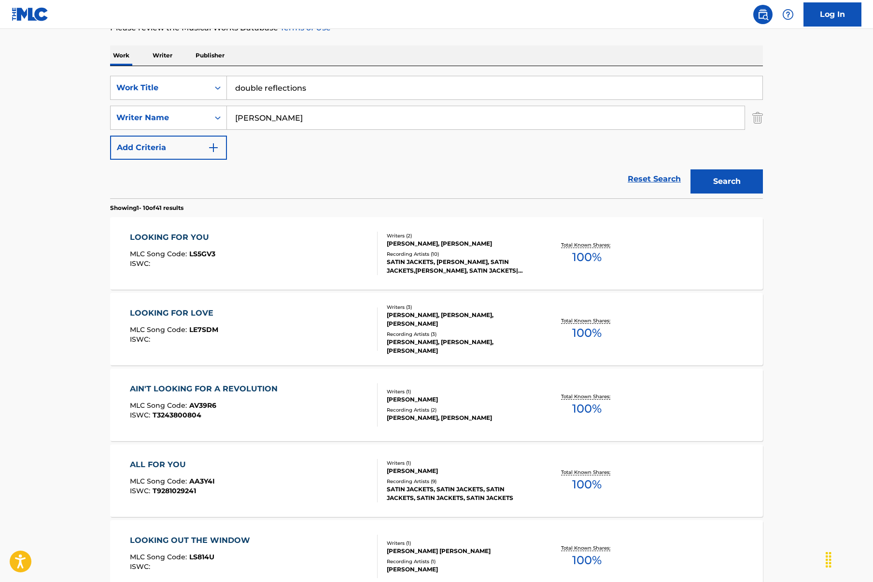
click at [727, 178] on button "Search" at bounding box center [726, 181] width 72 height 24
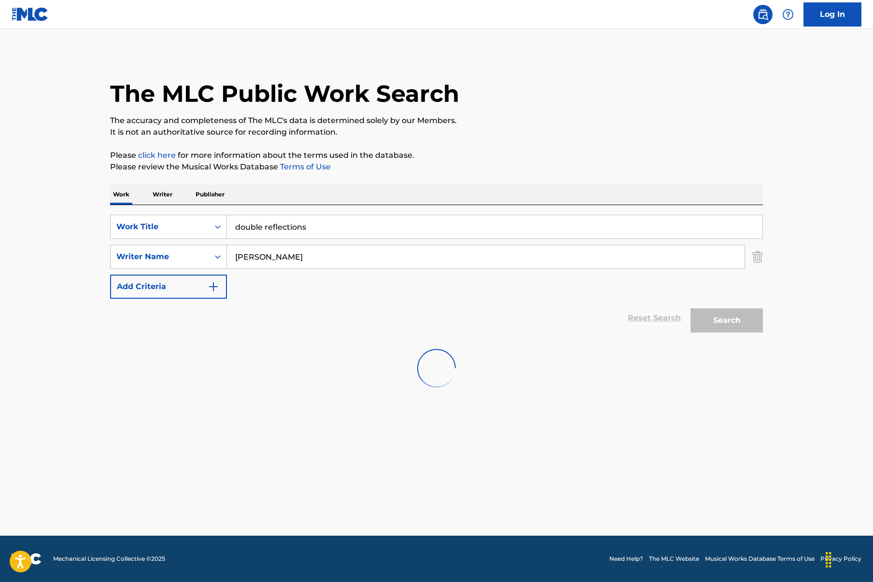
scroll to position [0, 0]
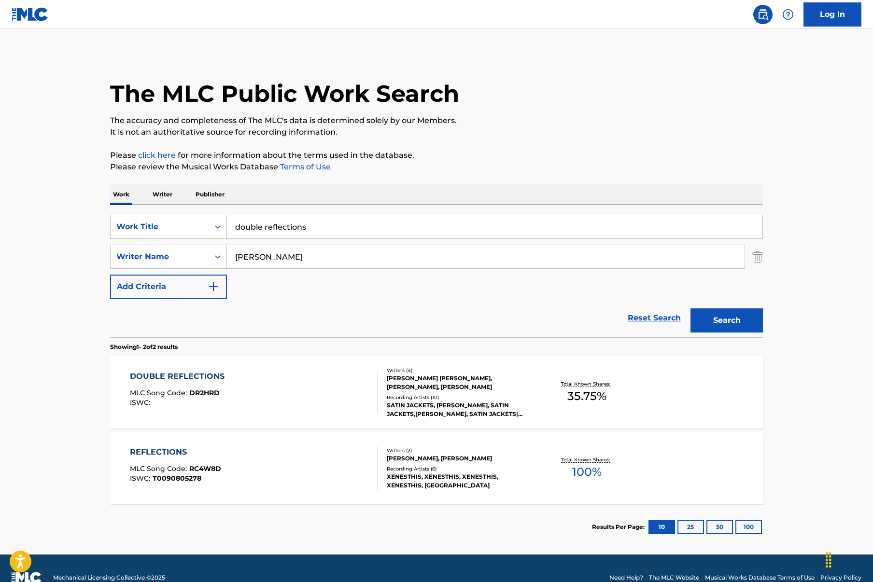
click at [218, 374] on div "DOUBLE REFLECTIONS" at bounding box center [179, 377] width 99 height 12
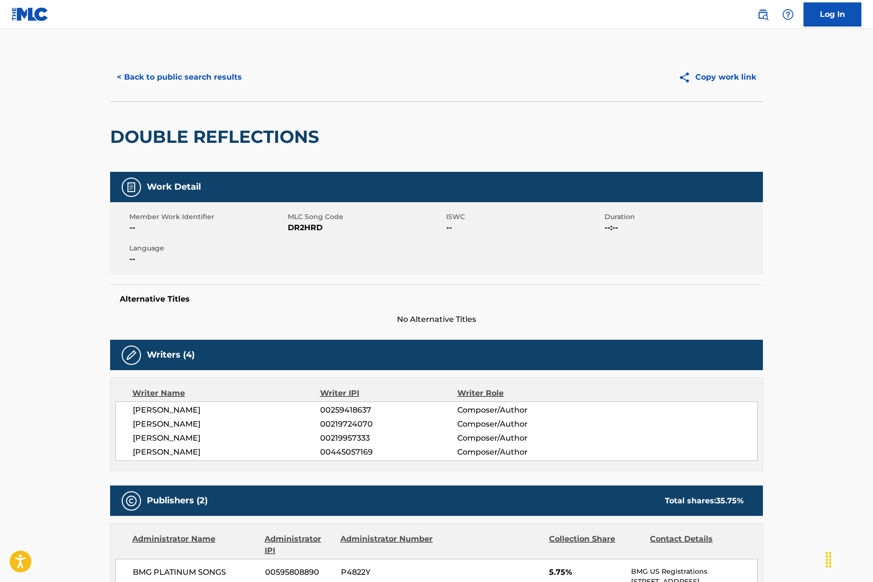
click at [147, 76] on button "< Back to public search results" at bounding box center [179, 77] width 139 height 24
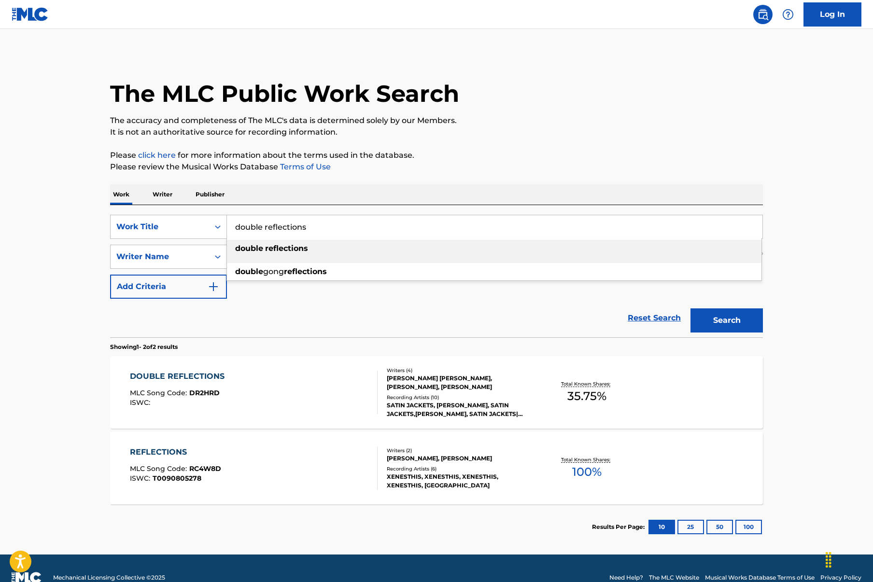
drag, startPoint x: 242, startPoint y: 225, endPoint x: 359, endPoint y: 227, distance: 116.9
click at [359, 227] on input "double reflections" at bounding box center [494, 226] width 535 height 23
type input "d"
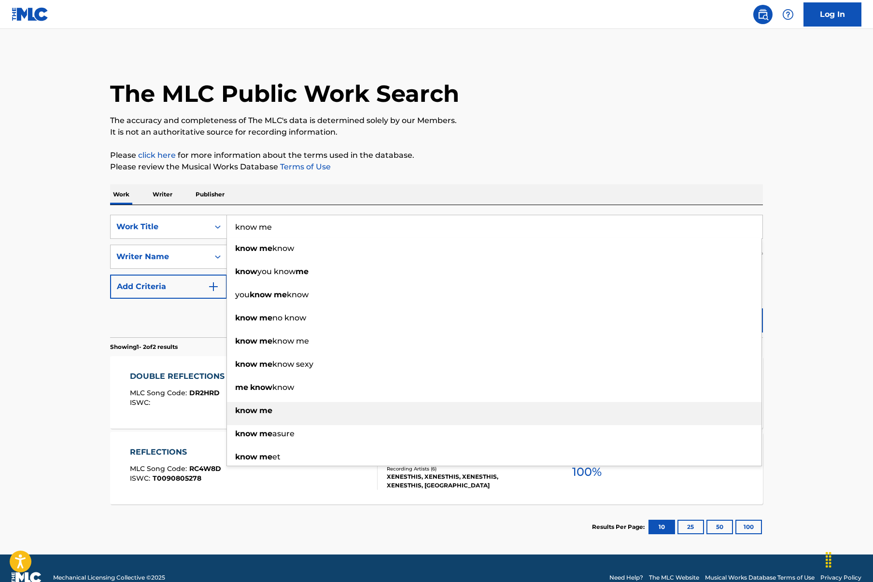
type input "know me"
click at [266, 410] on strong "me" at bounding box center [265, 410] width 13 height 9
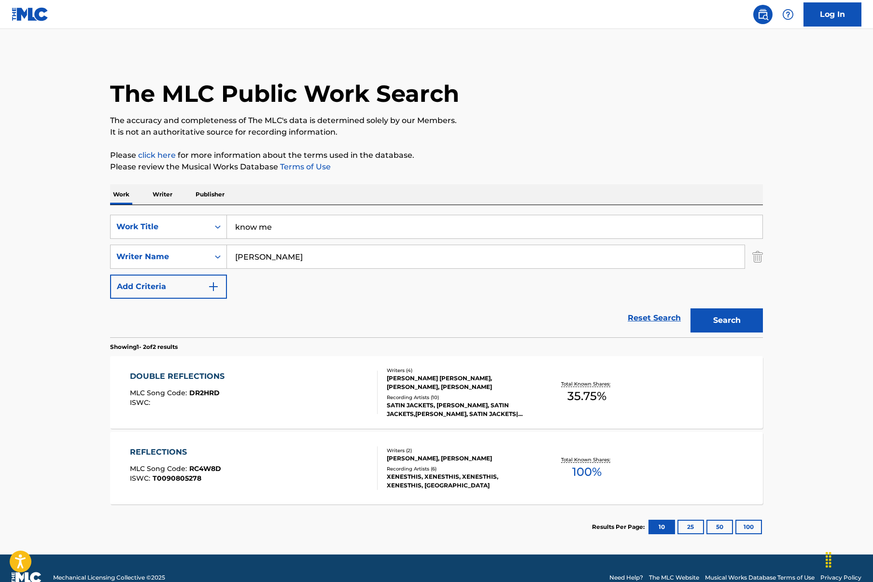
click at [738, 318] on button "Search" at bounding box center [726, 321] width 72 height 24
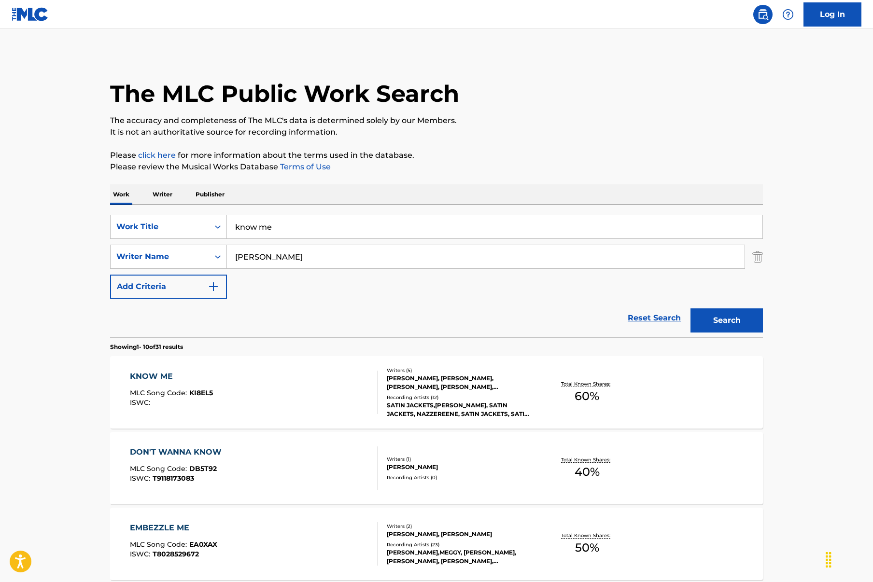
click at [164, 376] on div "KNOW ME" at bounding box center [171, 377] width 83 height 12
